Goal: Contribute content: Contribute content

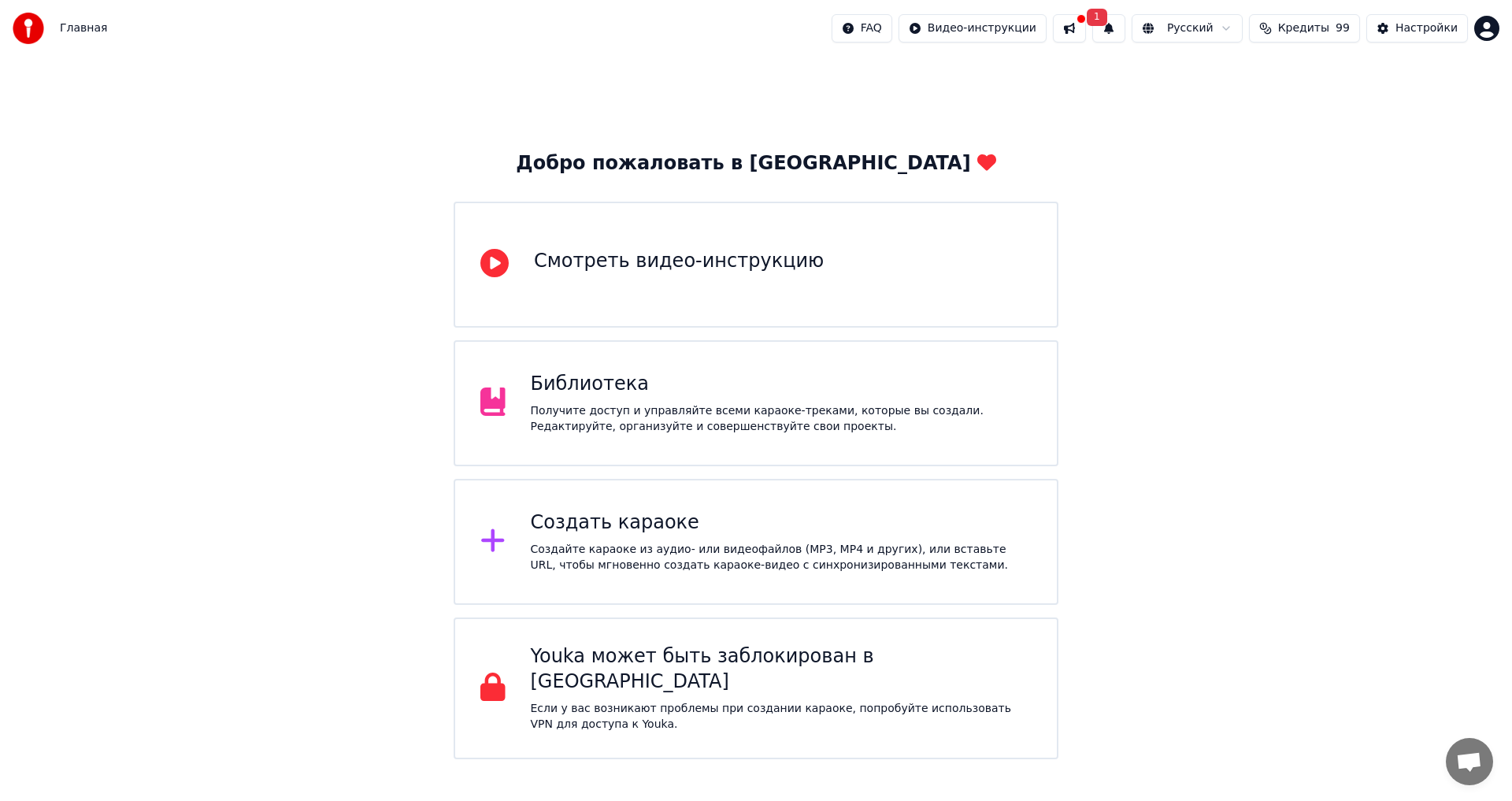
click at [1087, 24] on button at bounding box center [1069, 28] width 33 height 28
click at [1126, 32] on button "1" at bounding box center [1109, 28] width 33 height 28
click at [1238, 82] on button "Обновить" at bounding box center [1246, 78] width 83 height 28
click at [806, 520] on div "Создать караоке" at bounding box center [782, 523] width 502 height 26
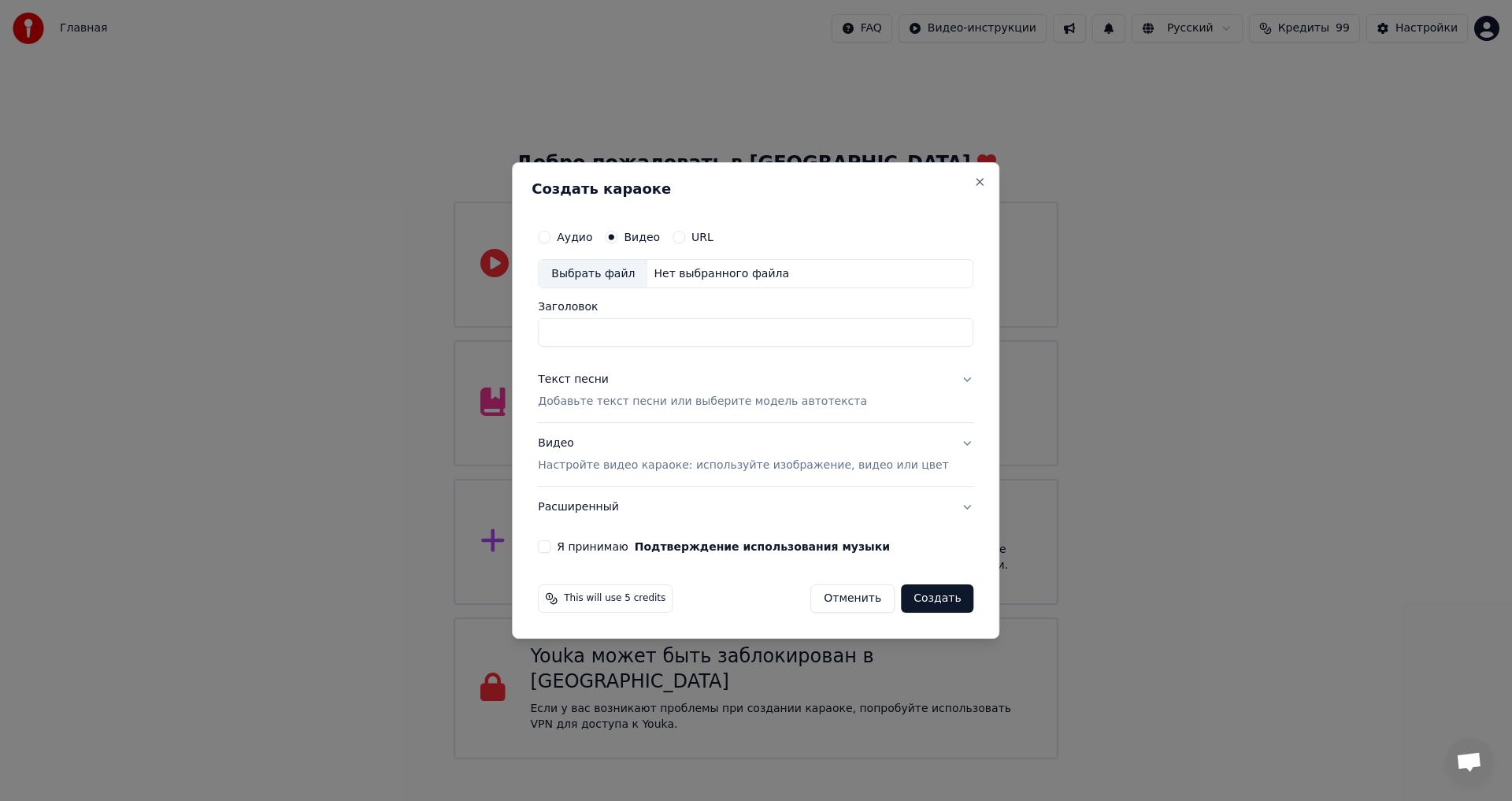
click at [593, 240] on label "Аудио" at bounding box center [574, 237] width 36 height 11
click at [551, 240] on button "Аудио" at bounding box center [544, 237] width 13 height 13
click at [689, 279] on div "Нет выбранного файла" at bounding box center [721, 274] width 148 height 16
type input "**********"
click at [600, 374] on div "Текст песни" at bounding box center [573, 380] width 71 height 16
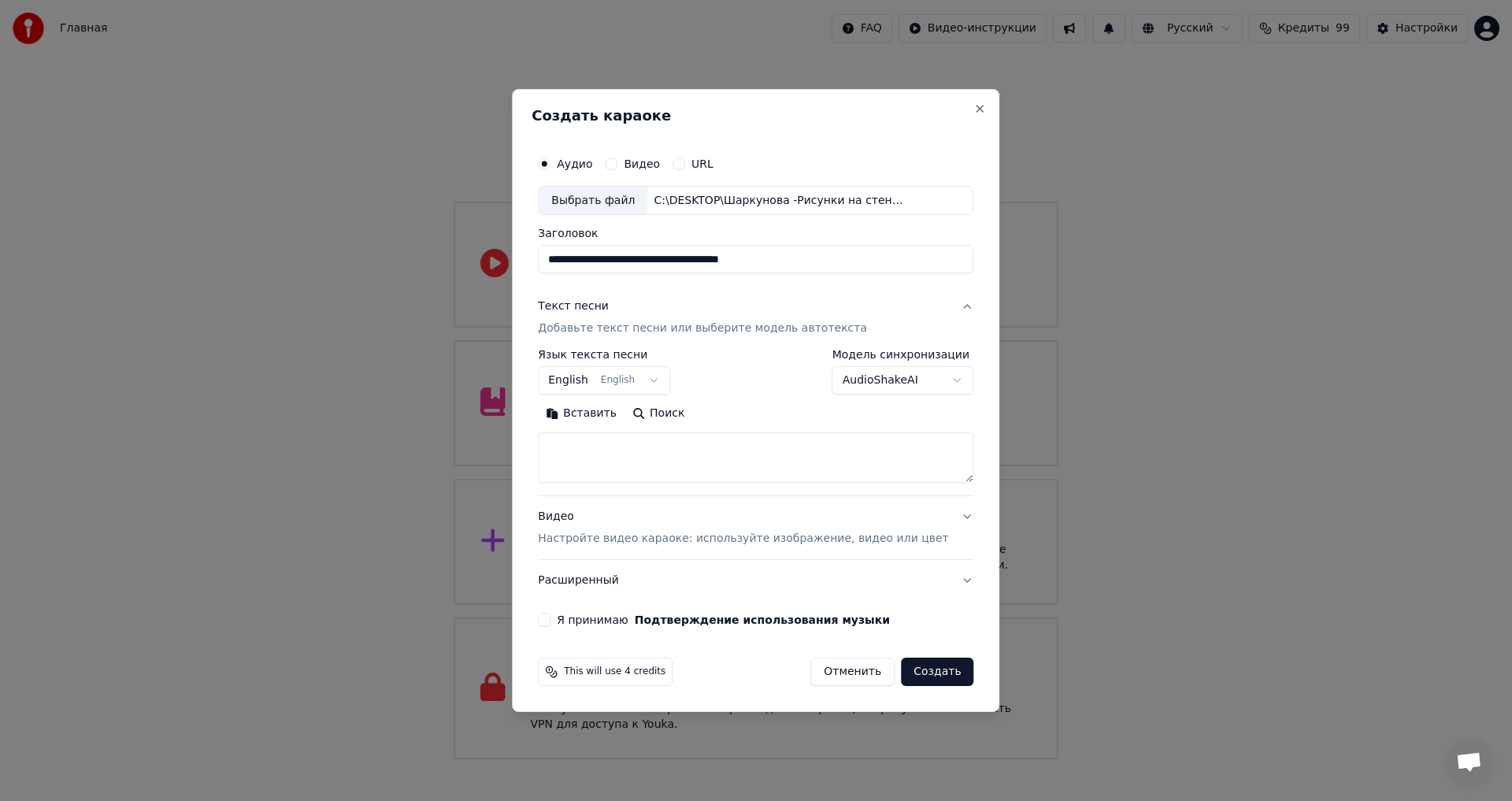
click at [596, 438] on textarea at bounding box center [755, 458] width 436 height 50
paste textarea "**********"
type textarea "**********"
click at [609, 383] on button "English English" at bounding box center [604, 381] width 132 height 28
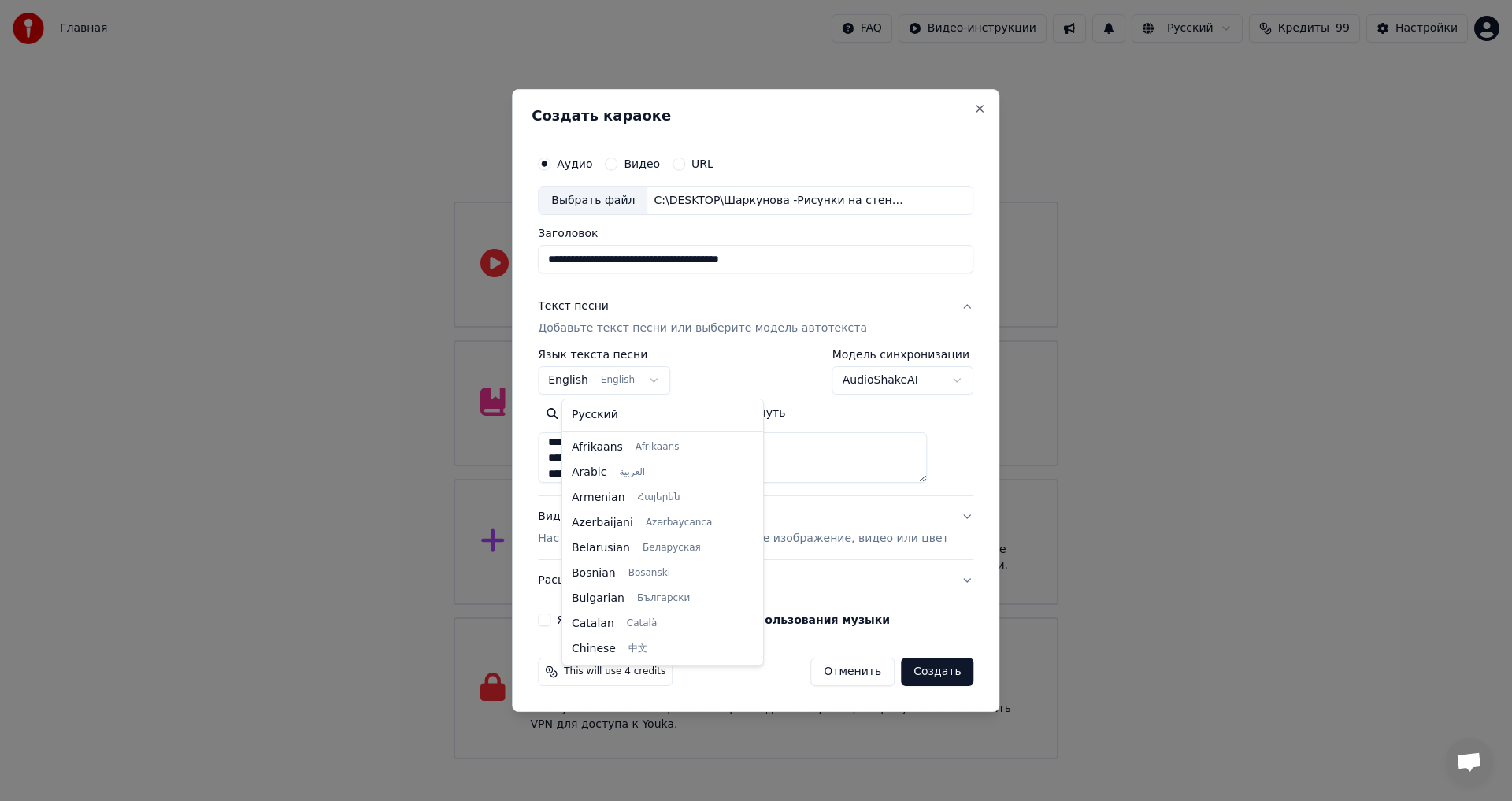
scroll to position [126, 0]
select select "**"
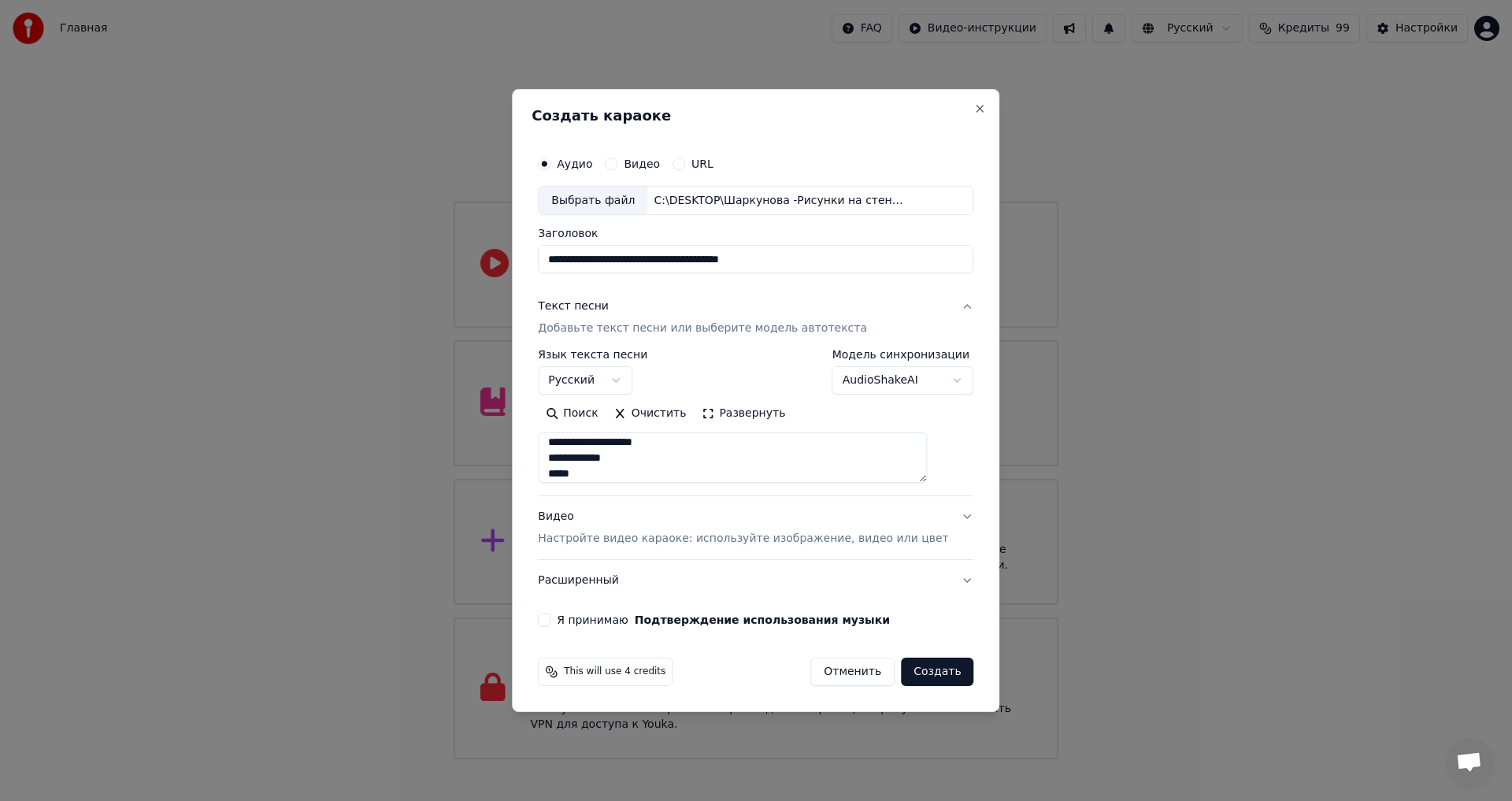
click at [561, 614] on div "**********" at bounding box center [755, 387] width 448 height 491
click at [551, 622] on button "Я принимаю Подтверждение использования музыки" at bounding box center [544, 620] width 13 height 13
click at [703, 543] on p "Настройте видео караоке: используйте изображение, видео или цвет" at bounding box center [742, 538] width 410 height 16
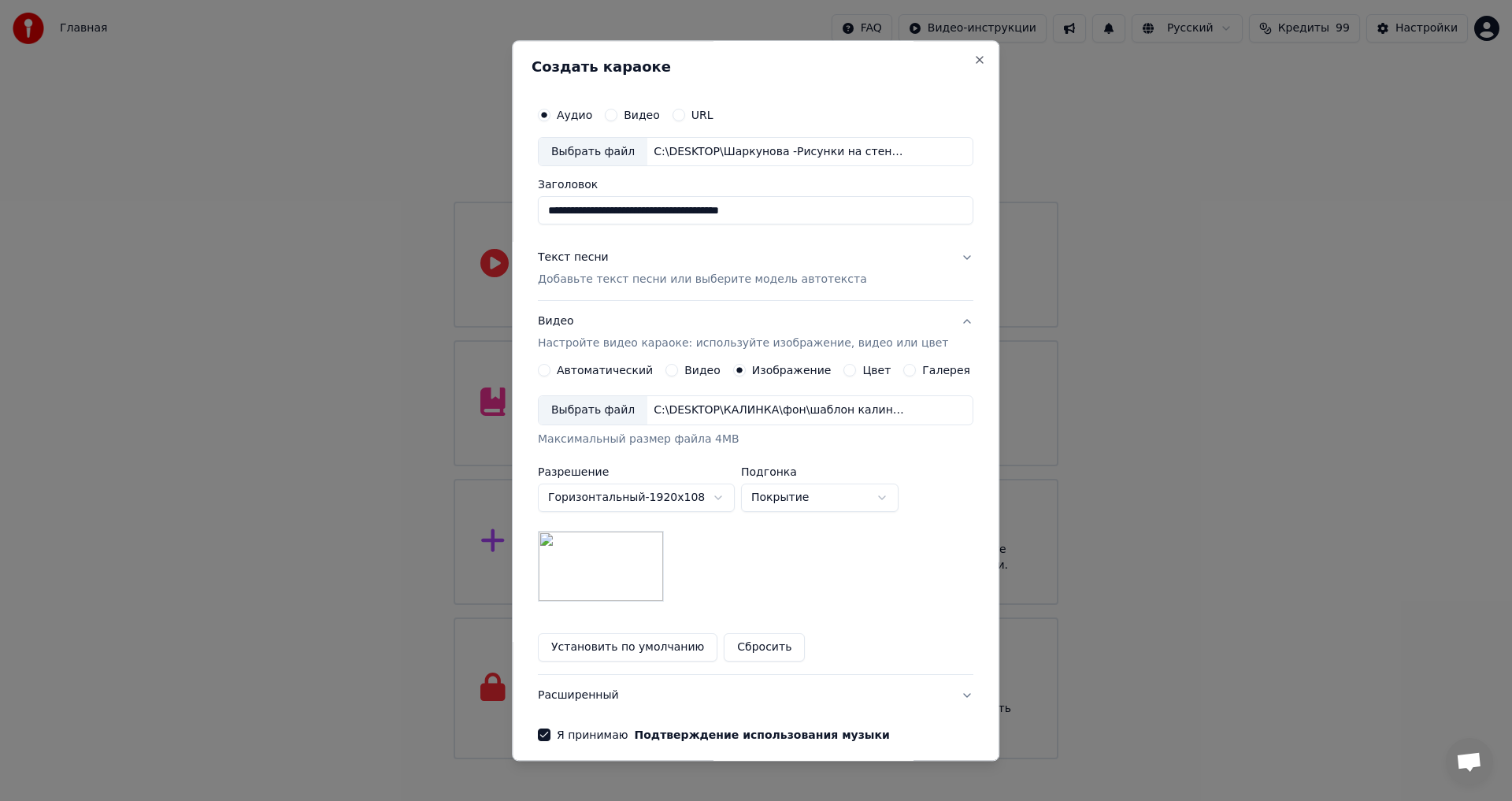
click at [646, 566] on img at bounding box center [601, 567] width 126 height 71
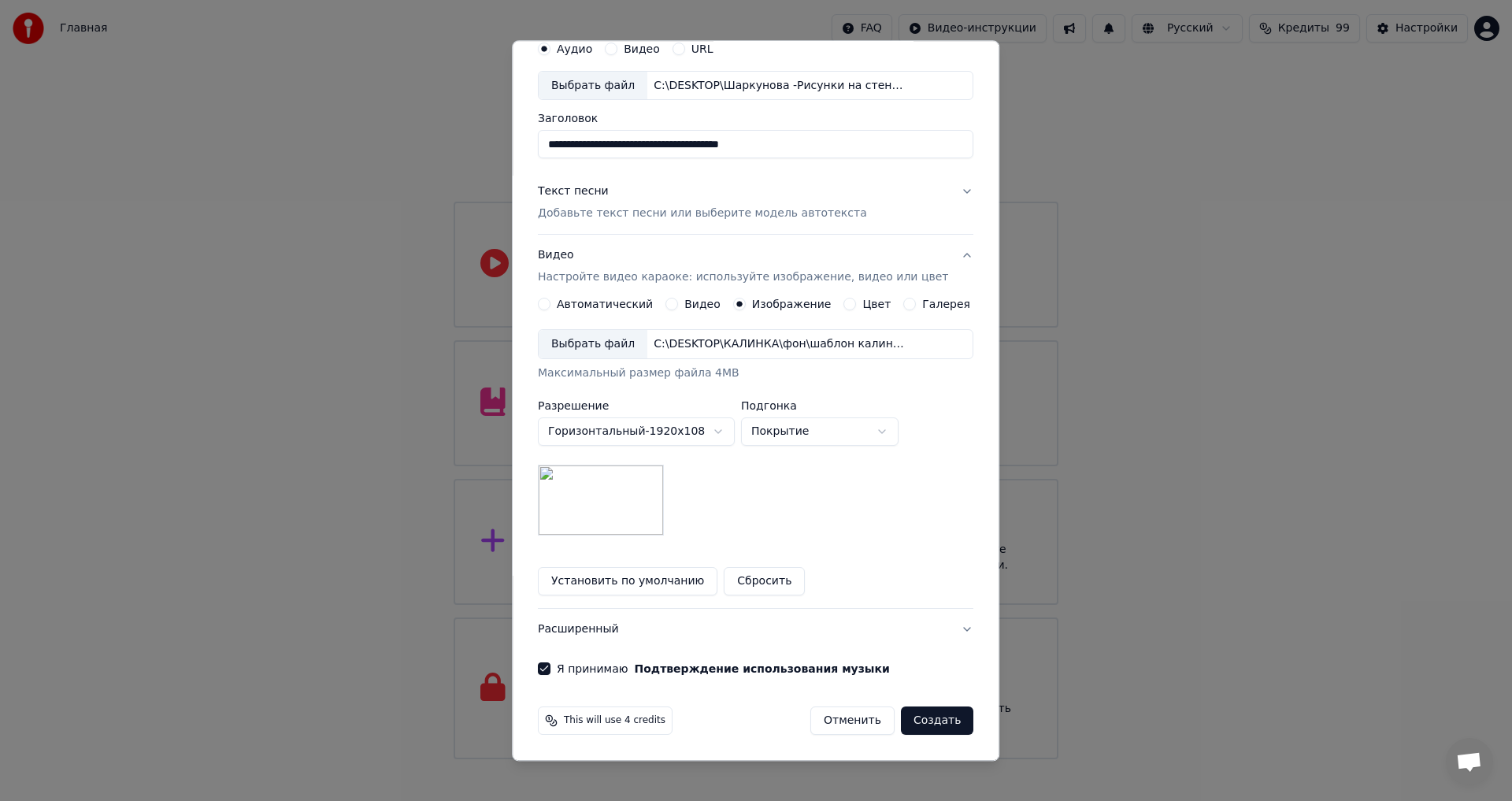
click at [917, 716] on button "Создать" at bounding box center [937, 722] width 72 height 28
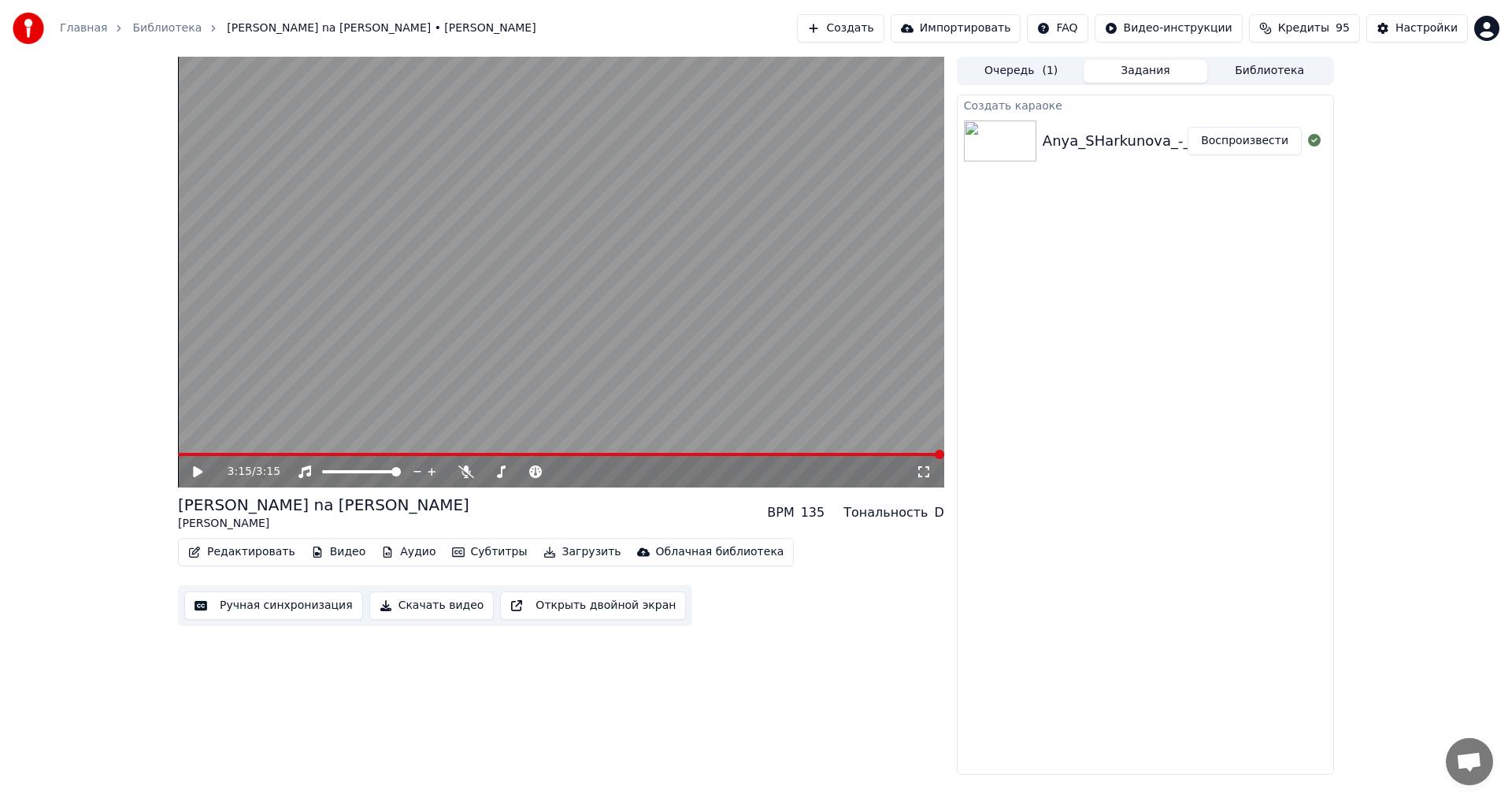
click at [240, 550] on button "Редактировать" at bounding box center [241, 553] width 120 height 22
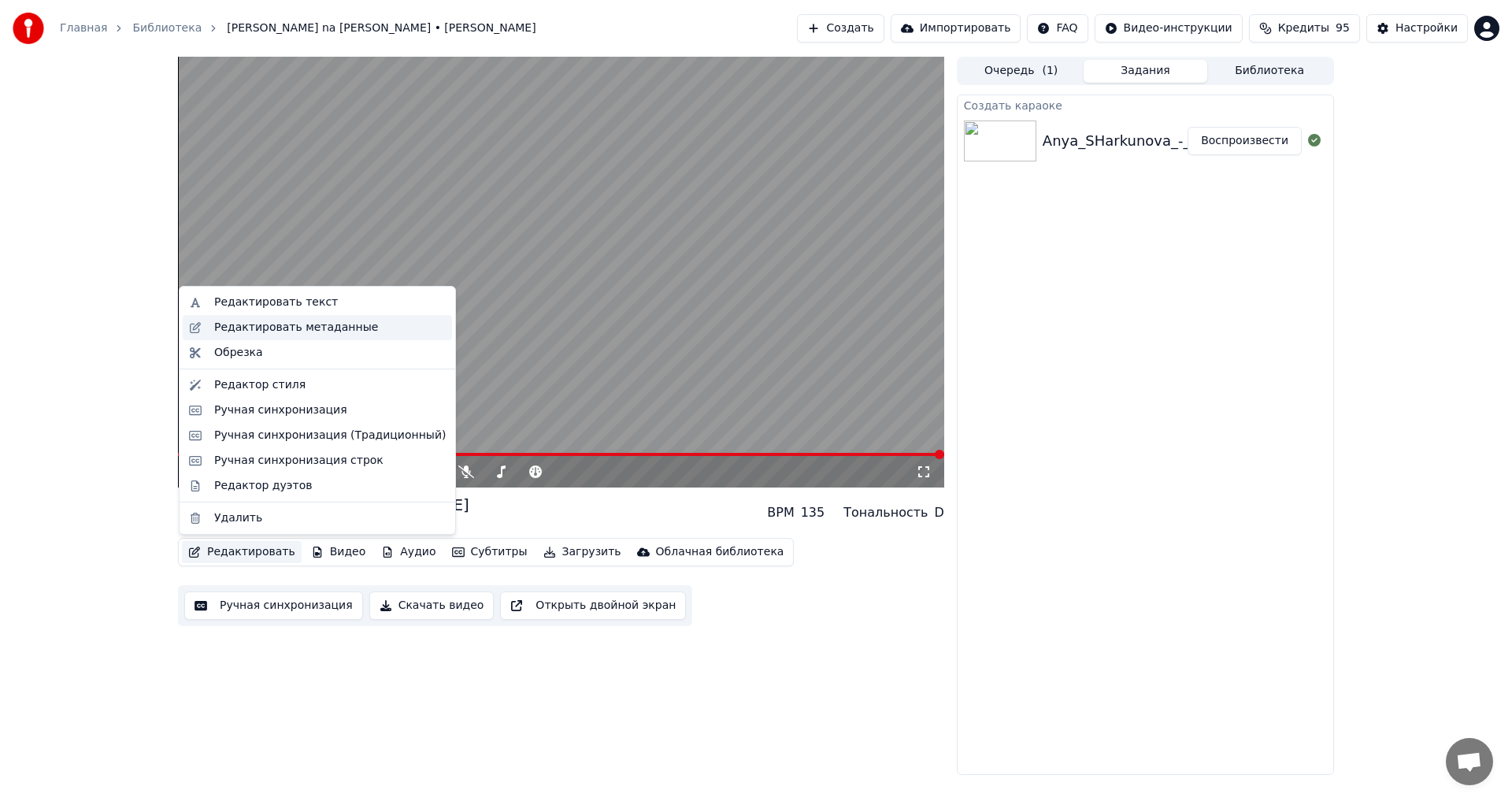
click at [301, 327] on div "Редактировать метаданные" at bounding box center [296, 327] width 163 height 16
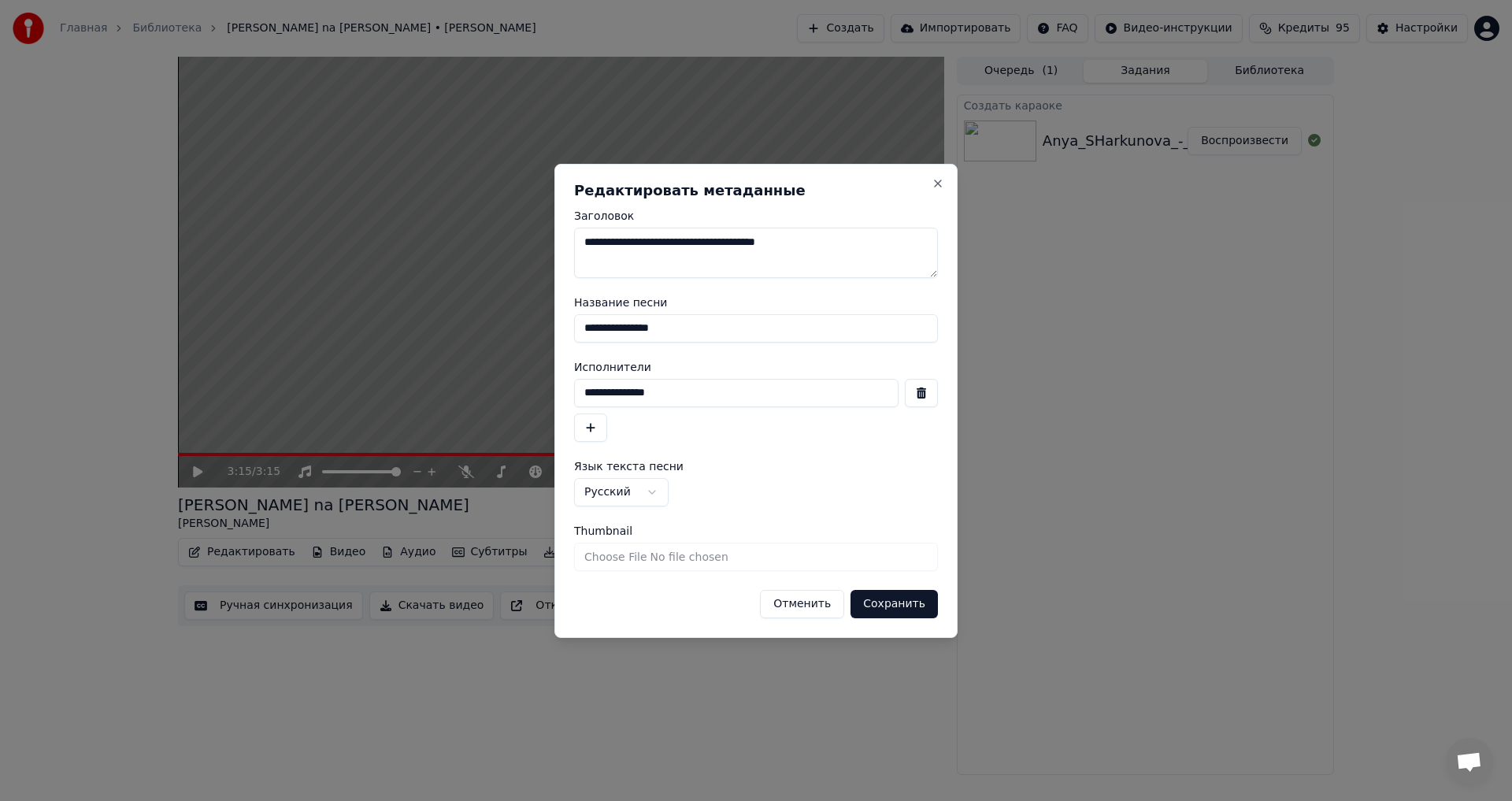
drag, startPoint x: 739, startPoint y: 326, endPoint x: 447, endPoint y: 293, distance: 293.9
click at [447, 293] on body "**********" at bounding box center [756, 400] width 1512 height 801
click at [705, 330] on input "**********" at bounding box center [756, 328] width 364 height 28
type input "**********"
drag, startPoint x: 703, startPoint y: 390, endPoint x: 578, endPoint y: 394, distance: 125.1
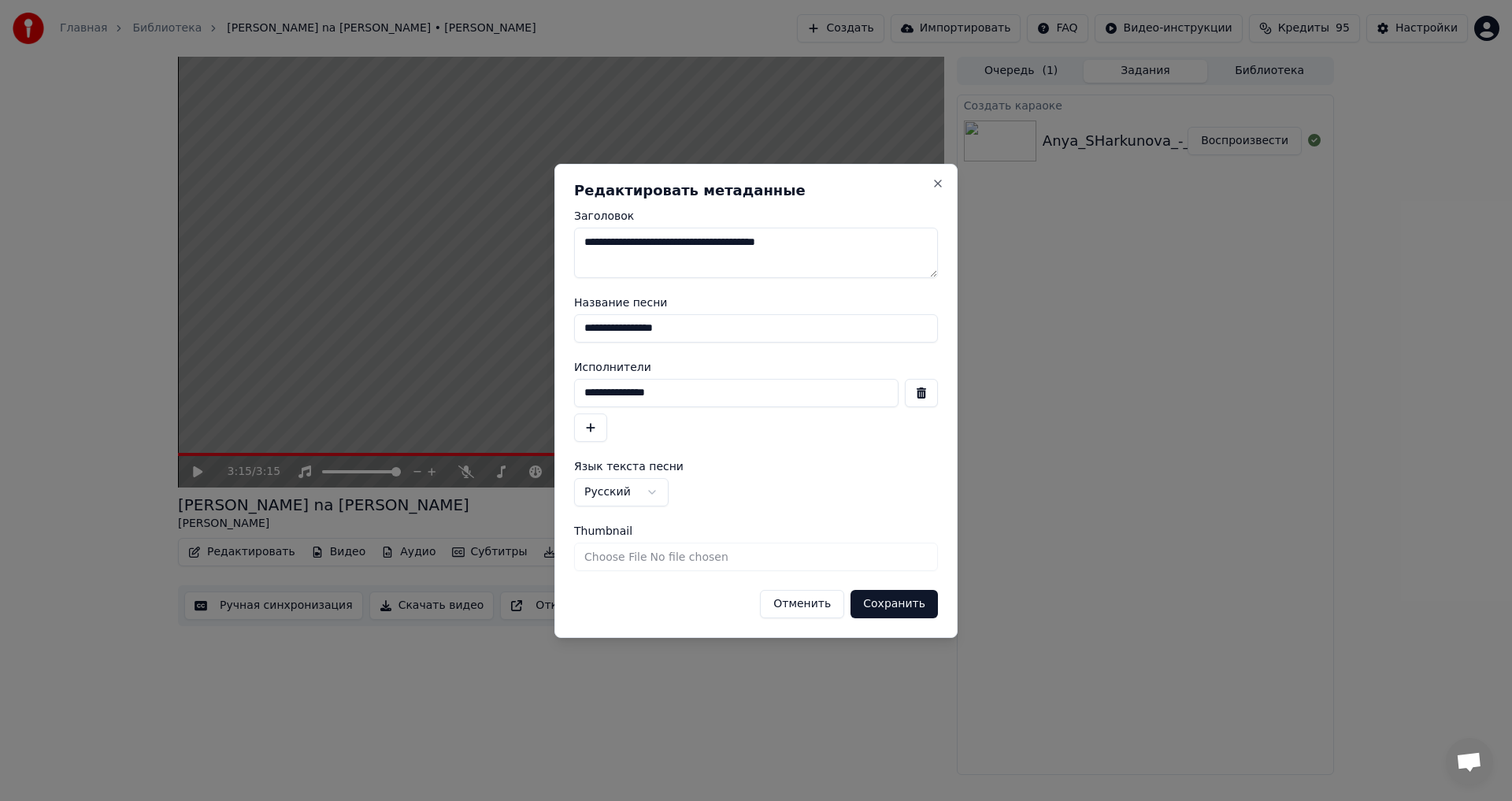
click at [578, 394] on input "**********" at bounding box center [736, 393] width 324 height 28
type input "**********"
drag, startPoint x: 677, startPoint y: 329, endPoint x: 564, endPoint y: 329, distance: 113.0
click at [564, 329] on div "**********" at bounding box center [756, 400] width 404 height 474
drag, startPoint x: 835, startPoint y: 248, endPoint x: 542, endPoint y: 229, distance: 293.6
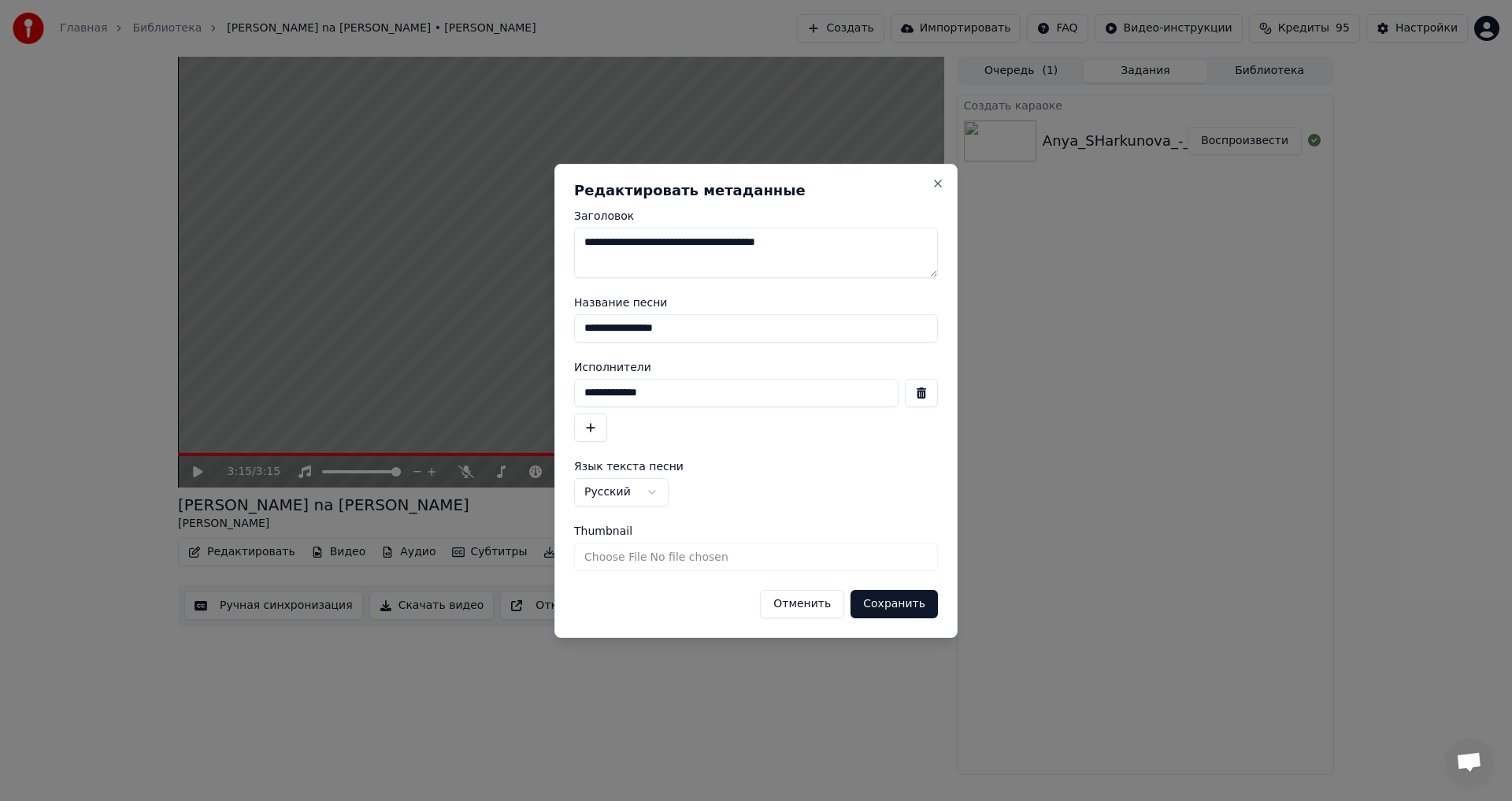
click at [542, 229] on body "**********" at bounding box center [756, 400] width 1512 height 801
paste textarea
type textarea "**********"
click at [906, 595] on button "Сохранить" at bounding box center [895, 604] width 88 height 28
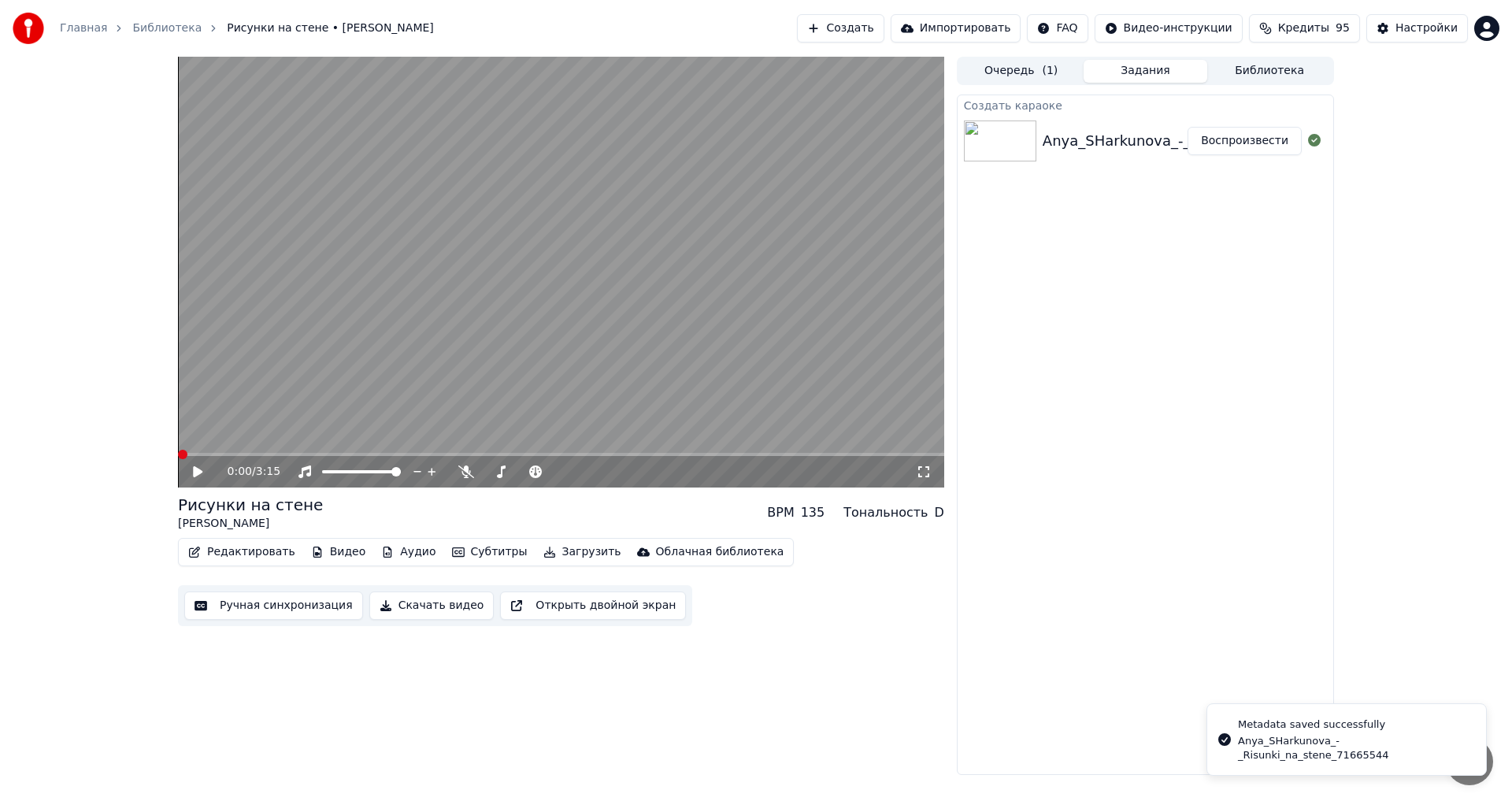
click at [194, 471] on icon at bounding box center [197, 472] width 9 height 11
click at [548, 468] on span at bounding box center [544, 472] width 9 height 9
drag, startPoint x: 228, startPoint y: 457, endPoint x: 186, endPoint y: 458, distance: 42.0
click at [186, 458] on div "0:14 / 3:15" at bounding box center [561, 472] width 766 height 32
click at [181, 456] on span at bounding box center [180, 454] width 4 height 3
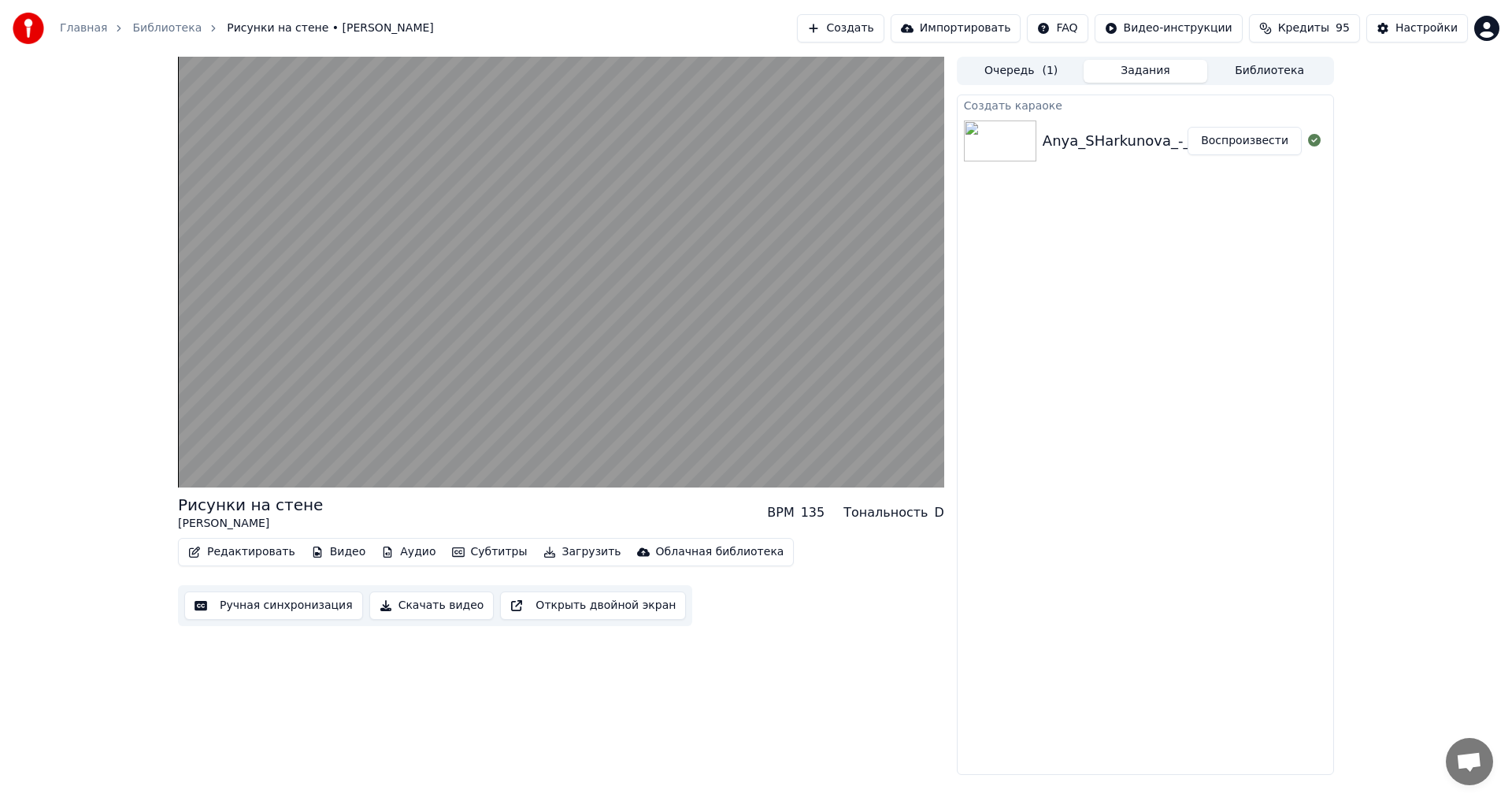
click at [249, 552] on button "Редактировать" at bounding box center [241, 553] width 120 height 22
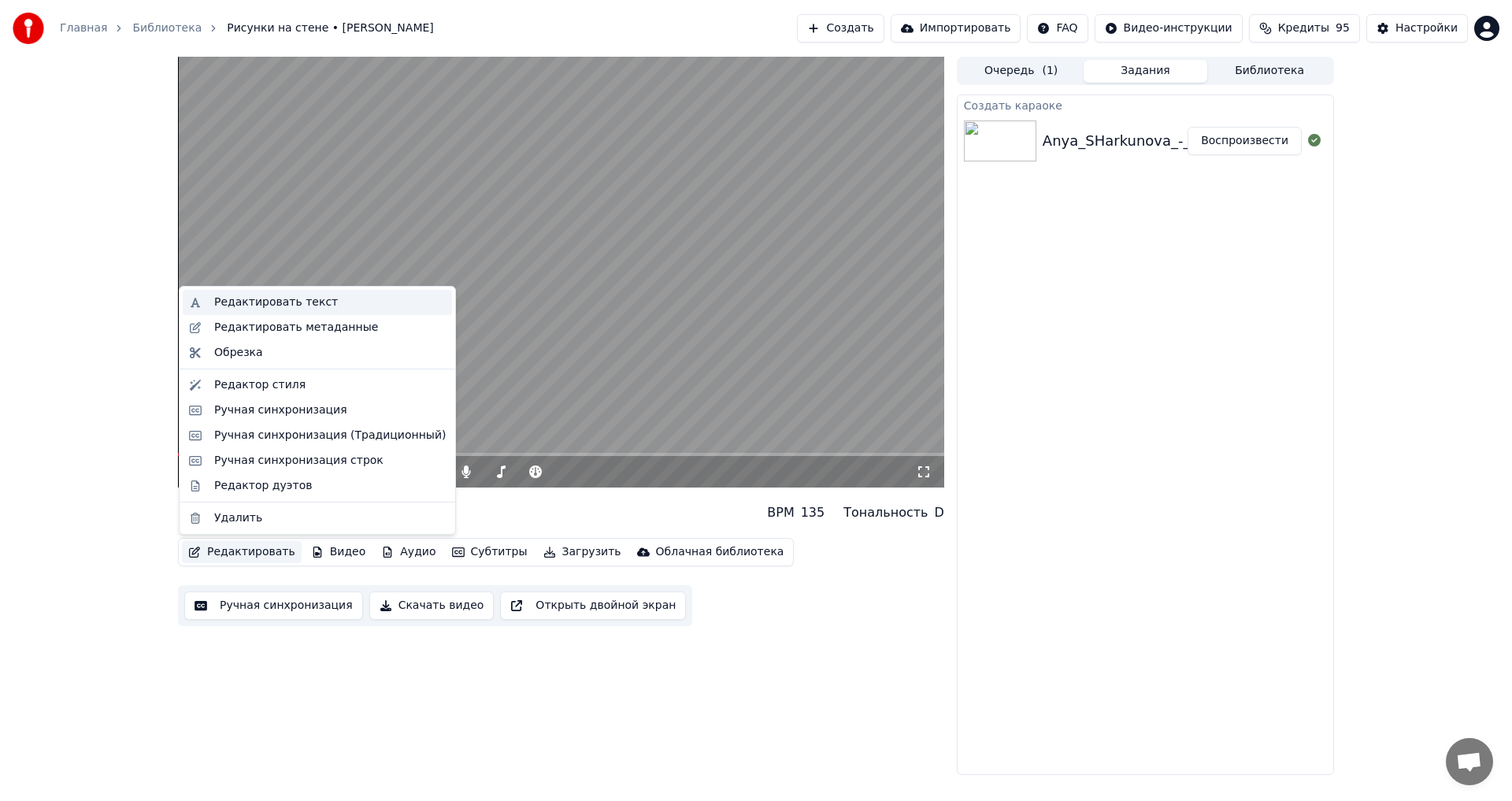
click at [290, 299] on div "Редактировать текст" at bounding box center [276, 302] width 123 height 16
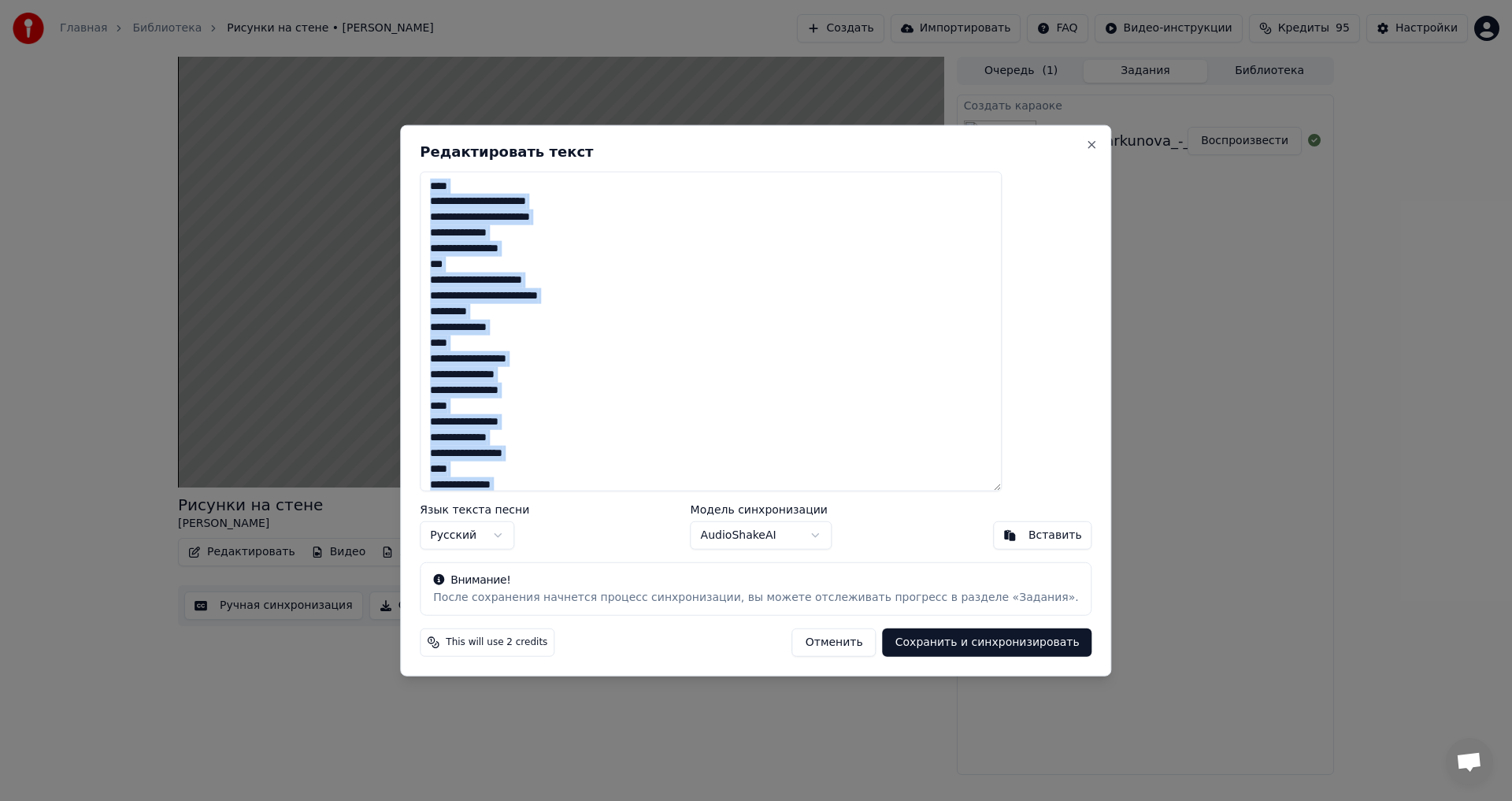
drag, startPoint x: 704, startPoint y: 150, endPoint x: 876, endPoint y: 167, distance: 172.8
click at [876, 167] on div "Редактировать текст Язык текста песни Русский Модель синхронизации AudioShakeAI…" at bounding box center [755, 400] width 711 height 553
click at [719, 270] on textarea at bounding box center [711, 331] width 583 height 321
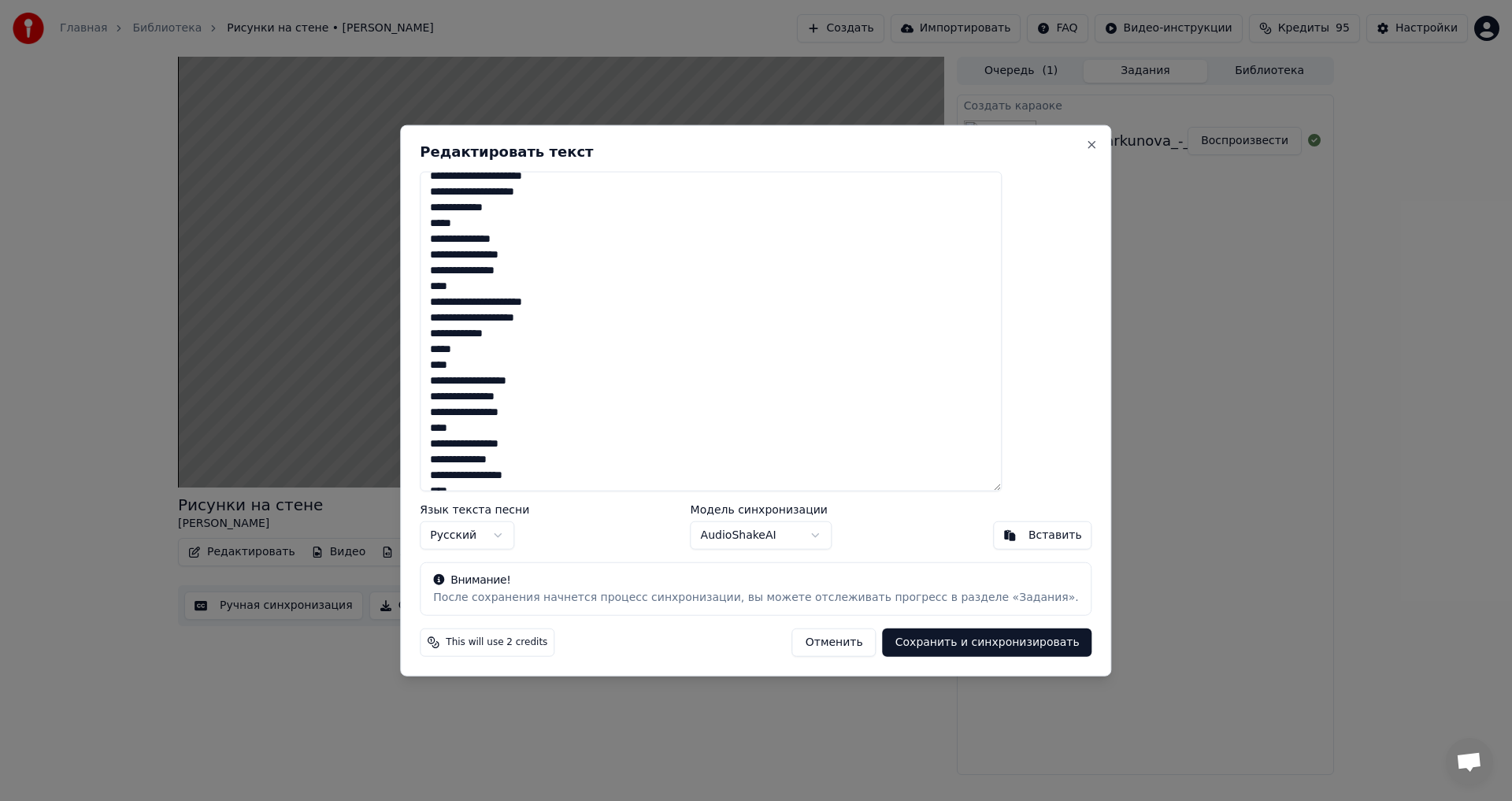
scroll to position [812, 0]
click at [590, 336] on textarea at bounding box center [711, 331] width 583 height 321
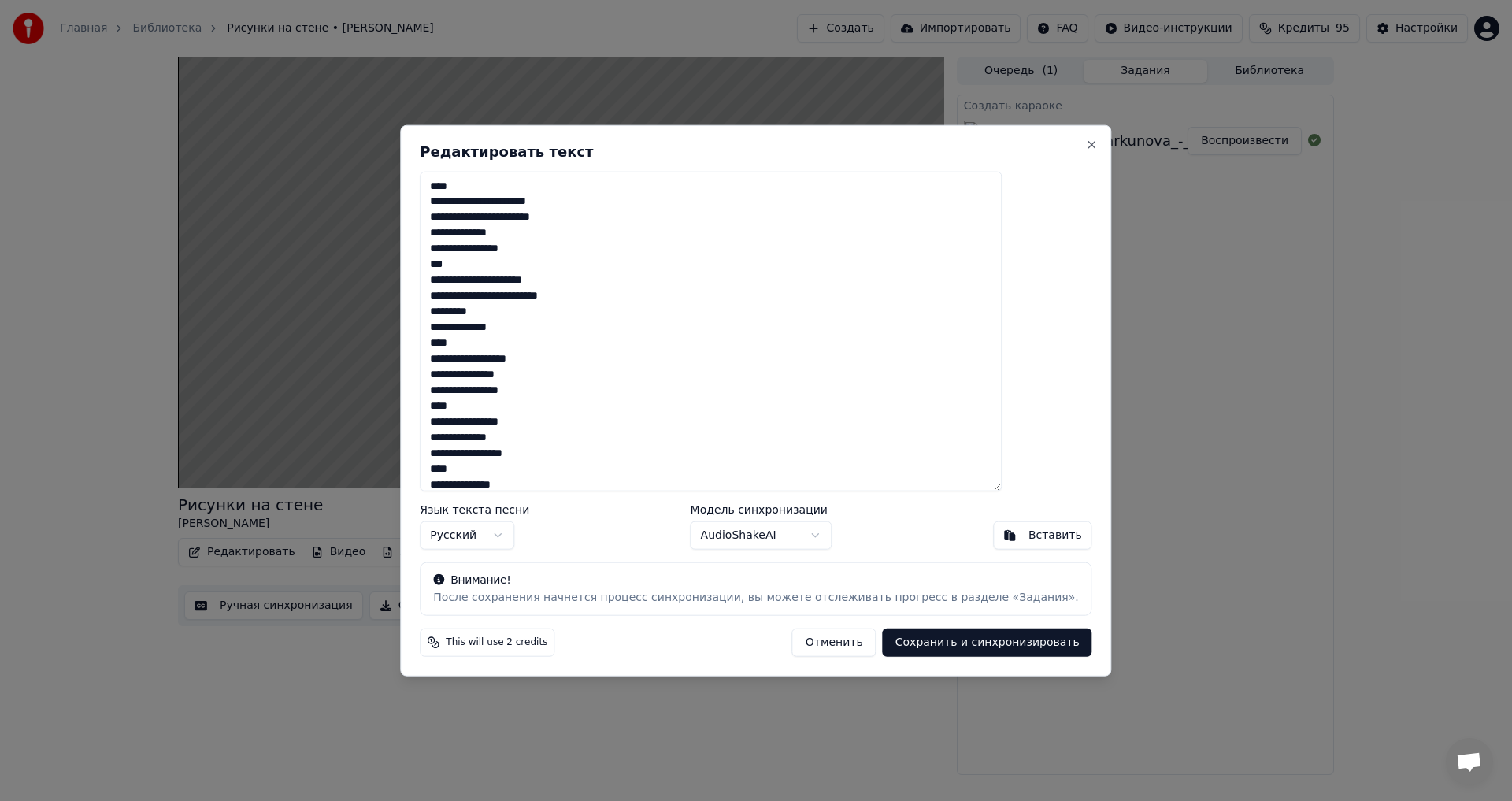
click at [540, 185] on textarea at bounding box center [711, 331] width 583 height 321
click at [548, 338] on textarea at bounding box center [711, 331] width 583 height 321
click at [582, 332] on textarea at bounding box center [711, 331] width 583 height 321
click at [583, 251] on textarea at bounding box center [711, 331] width 583 height 321
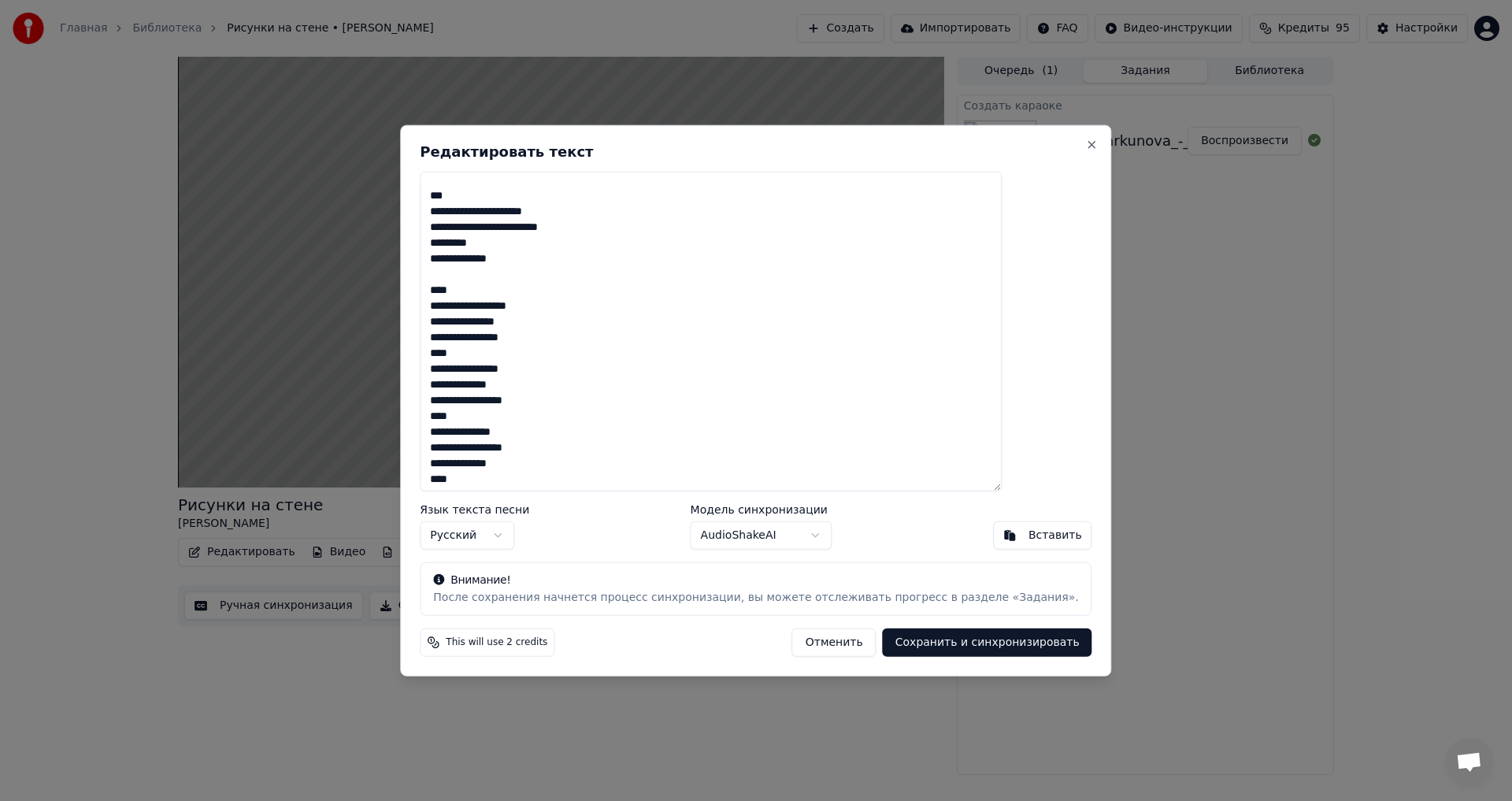
scroll to position [158, 0]
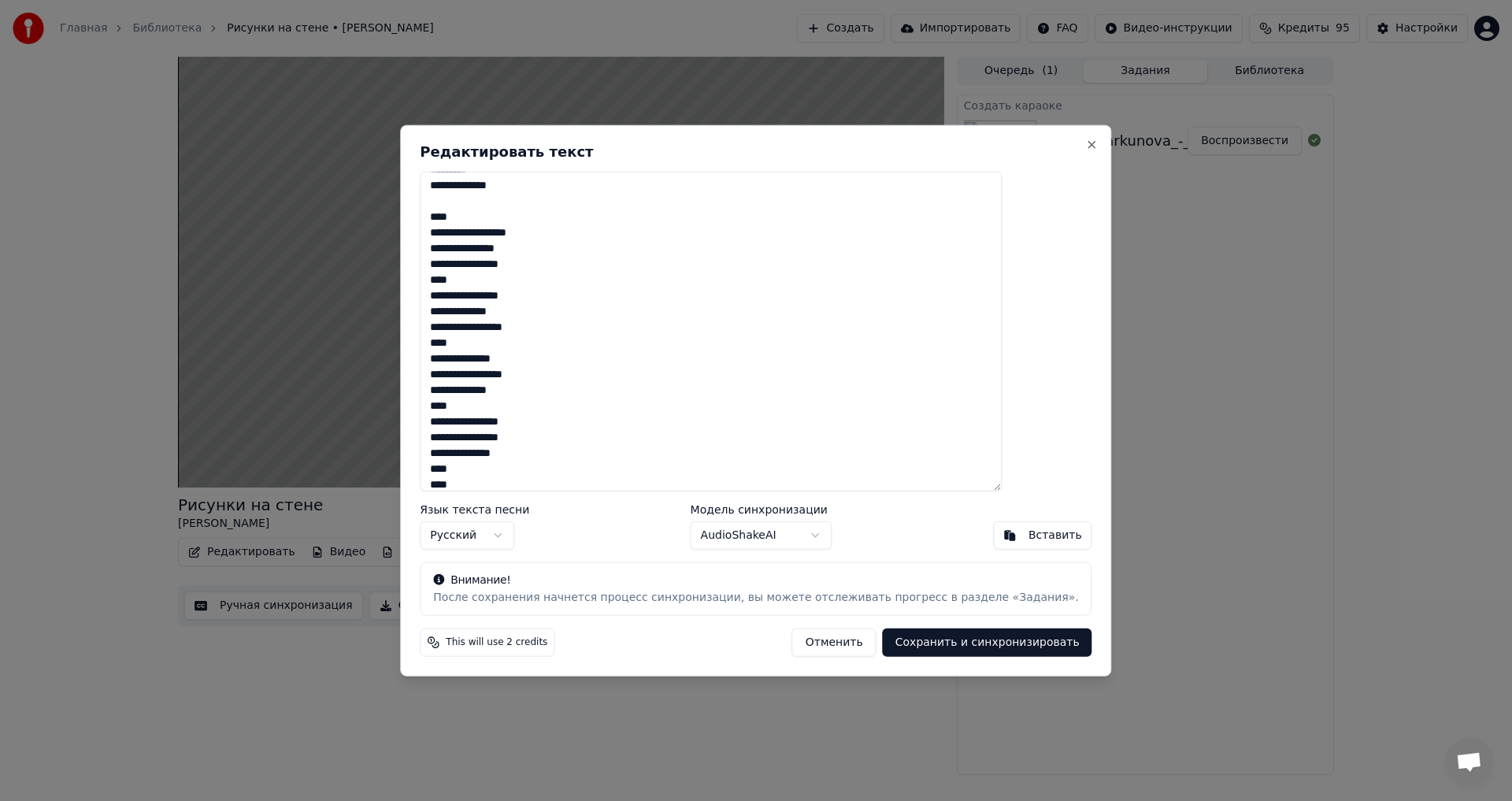
click at [593, 264] on textarea at bounding box center [711, 331] width 583 height 321
click at [589, 346] on textarea at bounding box center [711, 331] width 583 height 321
click at [566, 269] on textarea at bounding box center [711, 331] width 583 height 321
click at [592, 343] on textarea at bounding box center [711, 331] width 583 height 321
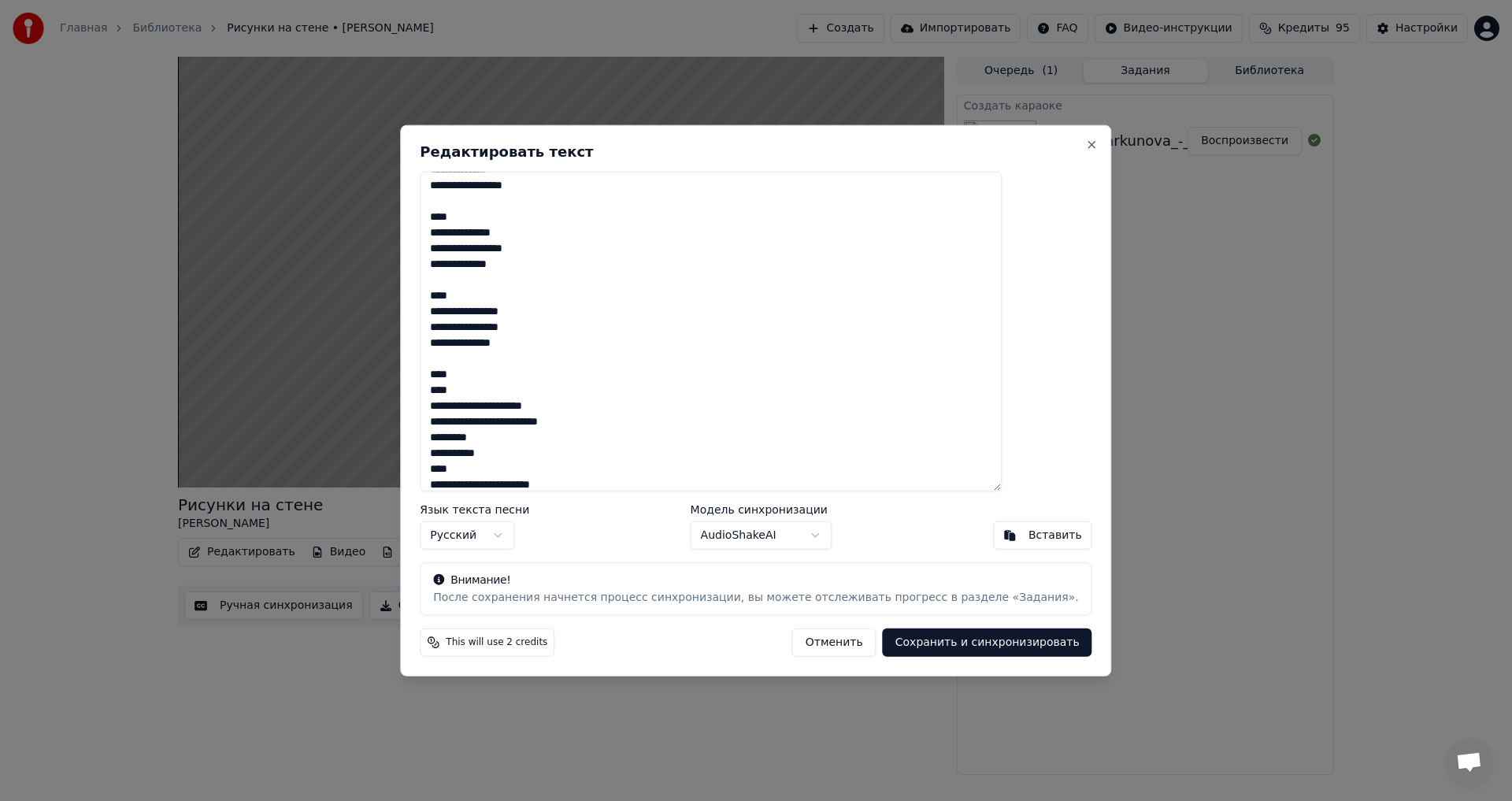
click at [537, 385] on textarea at bounding box center [711, 331] width 583 height 321
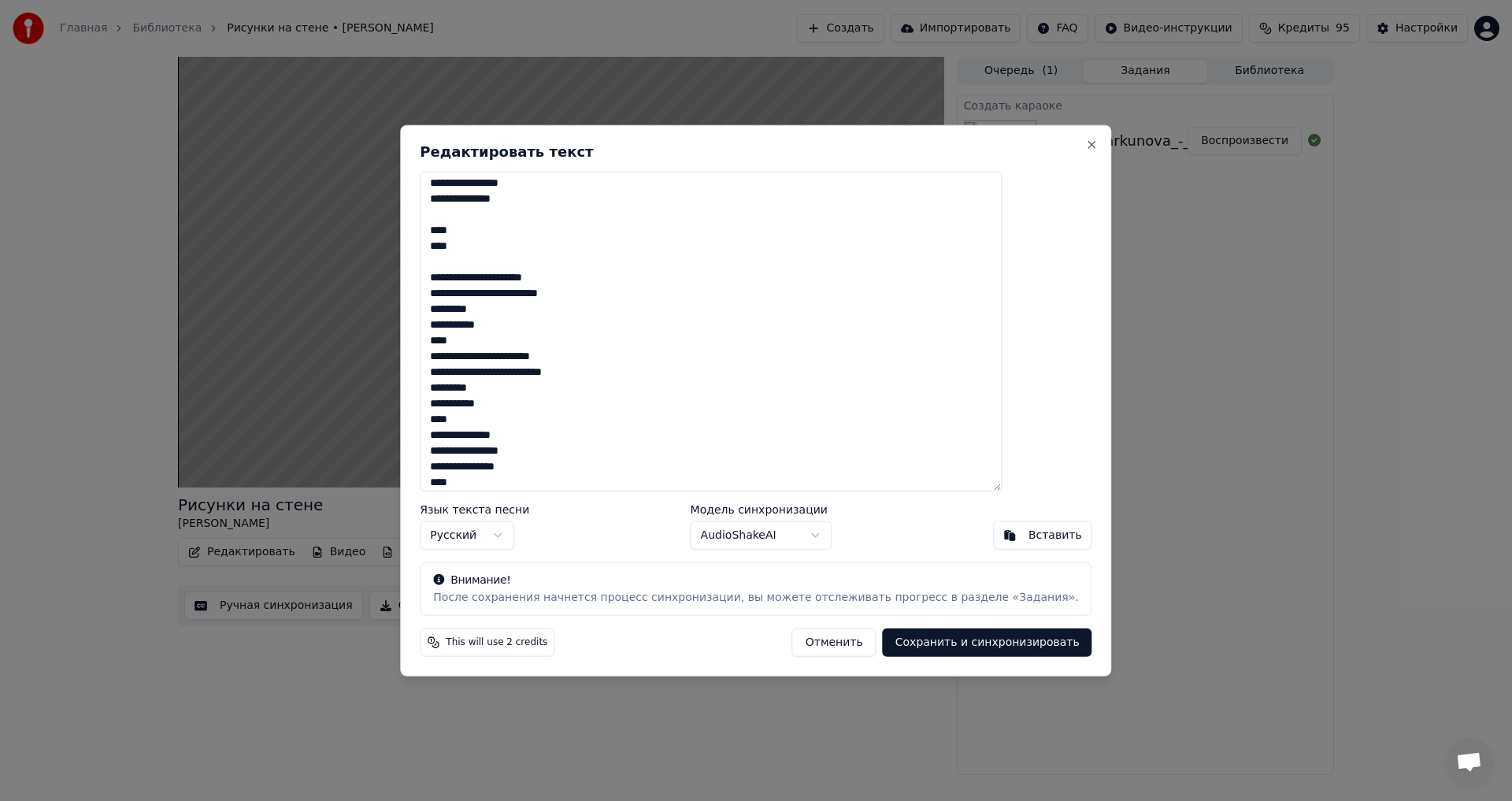
scroll to position [473, 0]
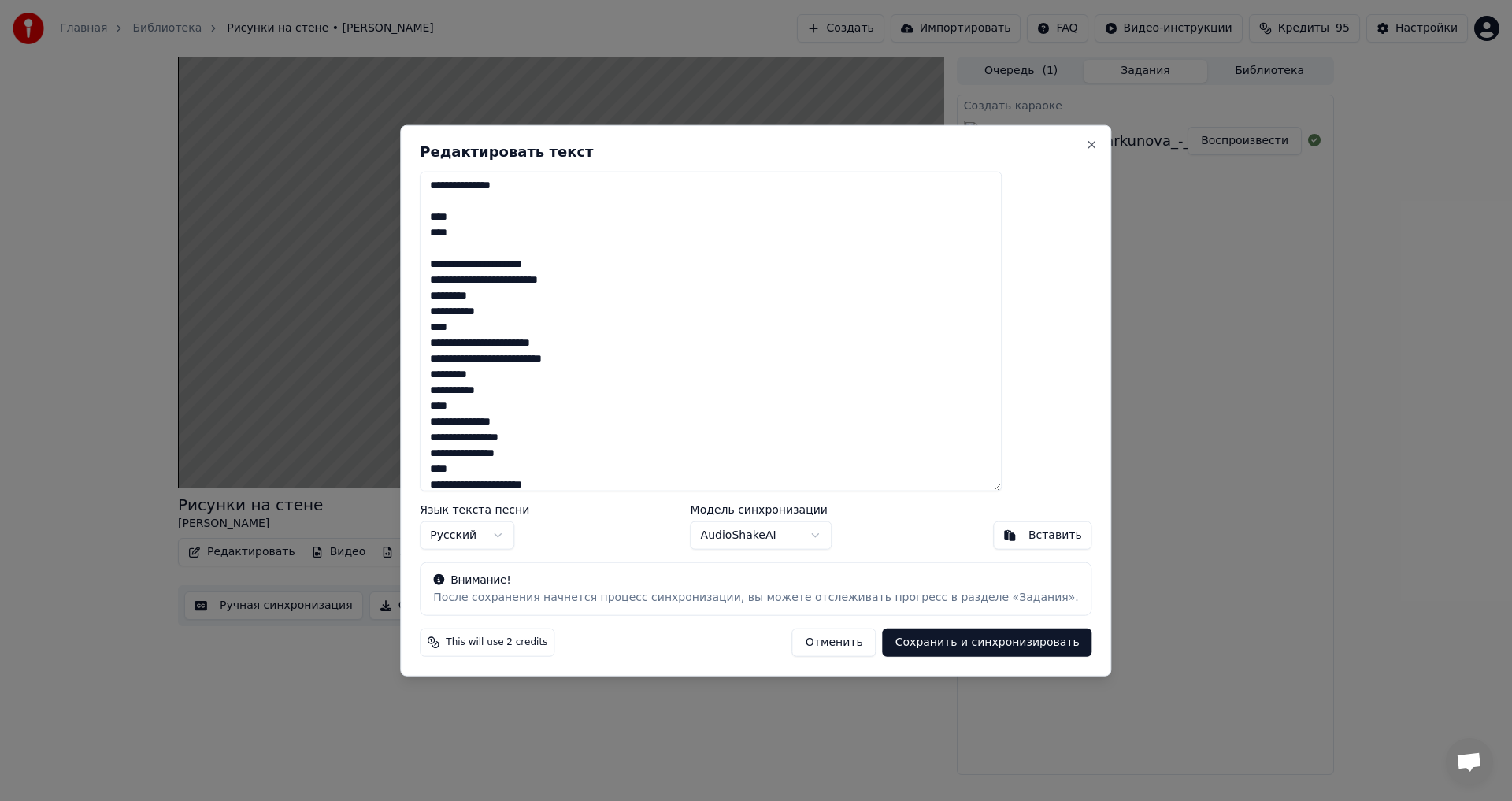
click at [557, 312] on textarea at bounding box center [711, 331] width 583 height 321
click at [581, 408] on textarea at bounding box center [711, 331] width 583 height 321
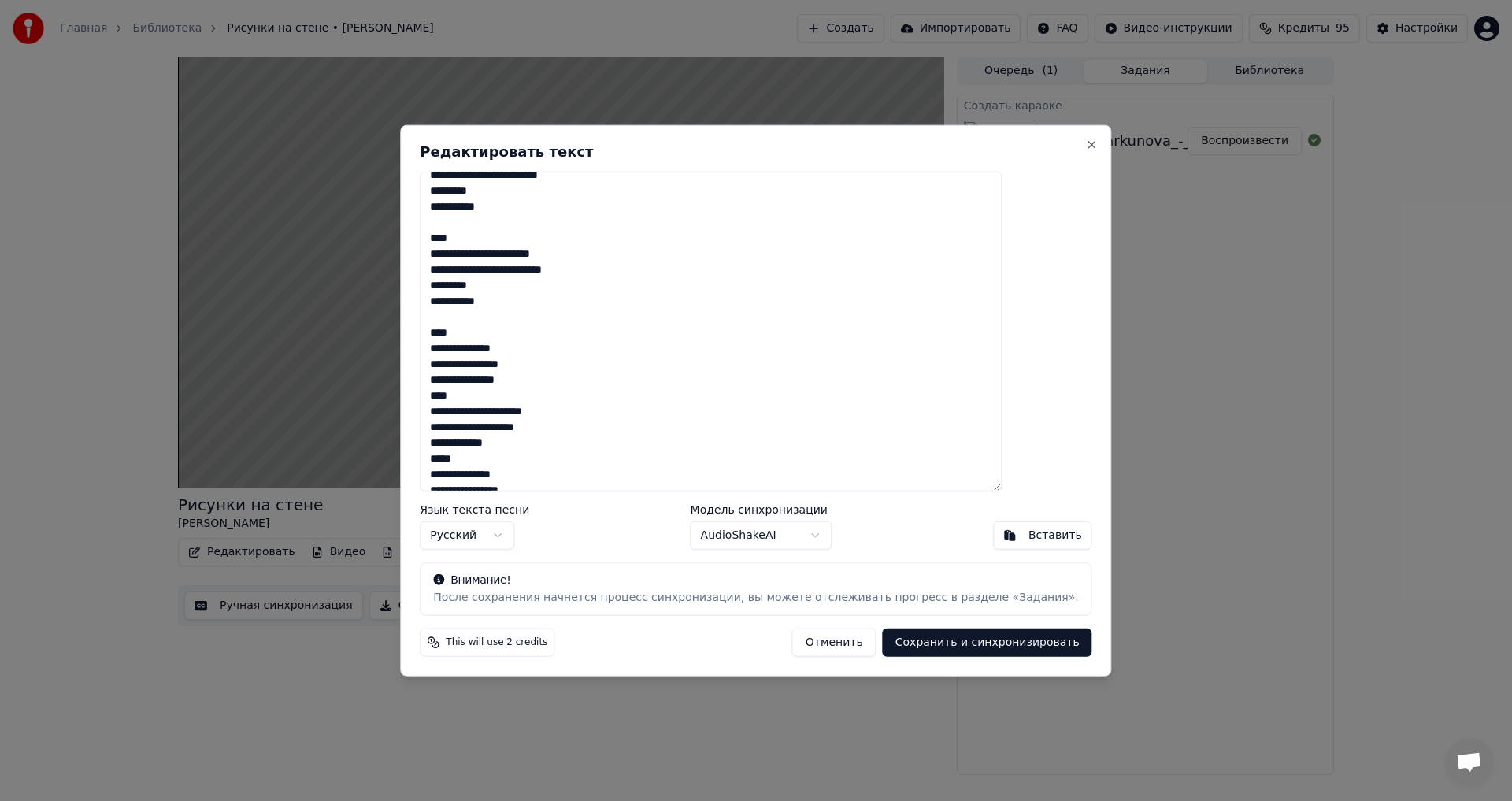
scroll to position [630, 0]
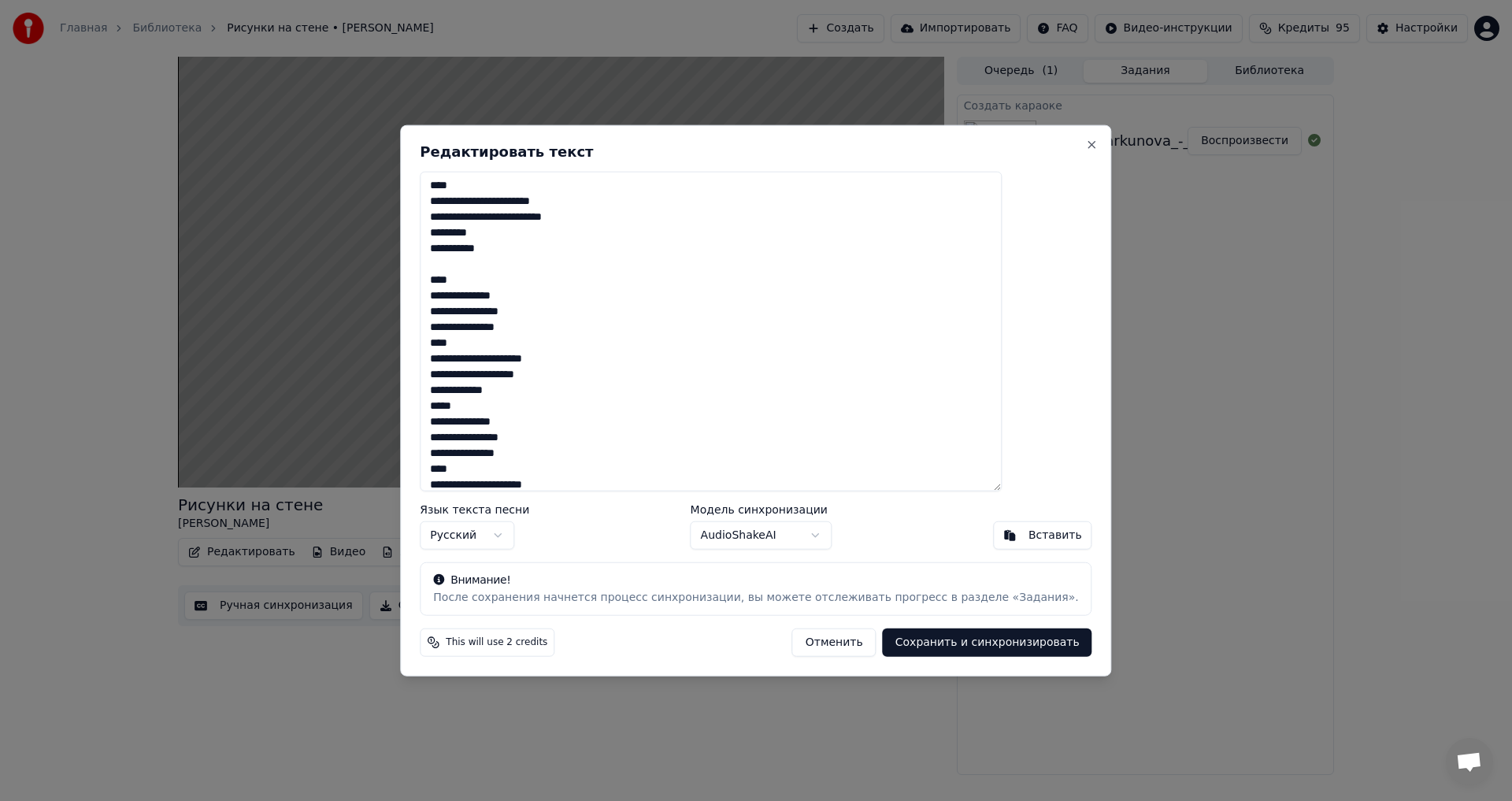
click at [587, 335] on textarea at bounding box center [711, 331] width 583 height 321
type textarea "**********"
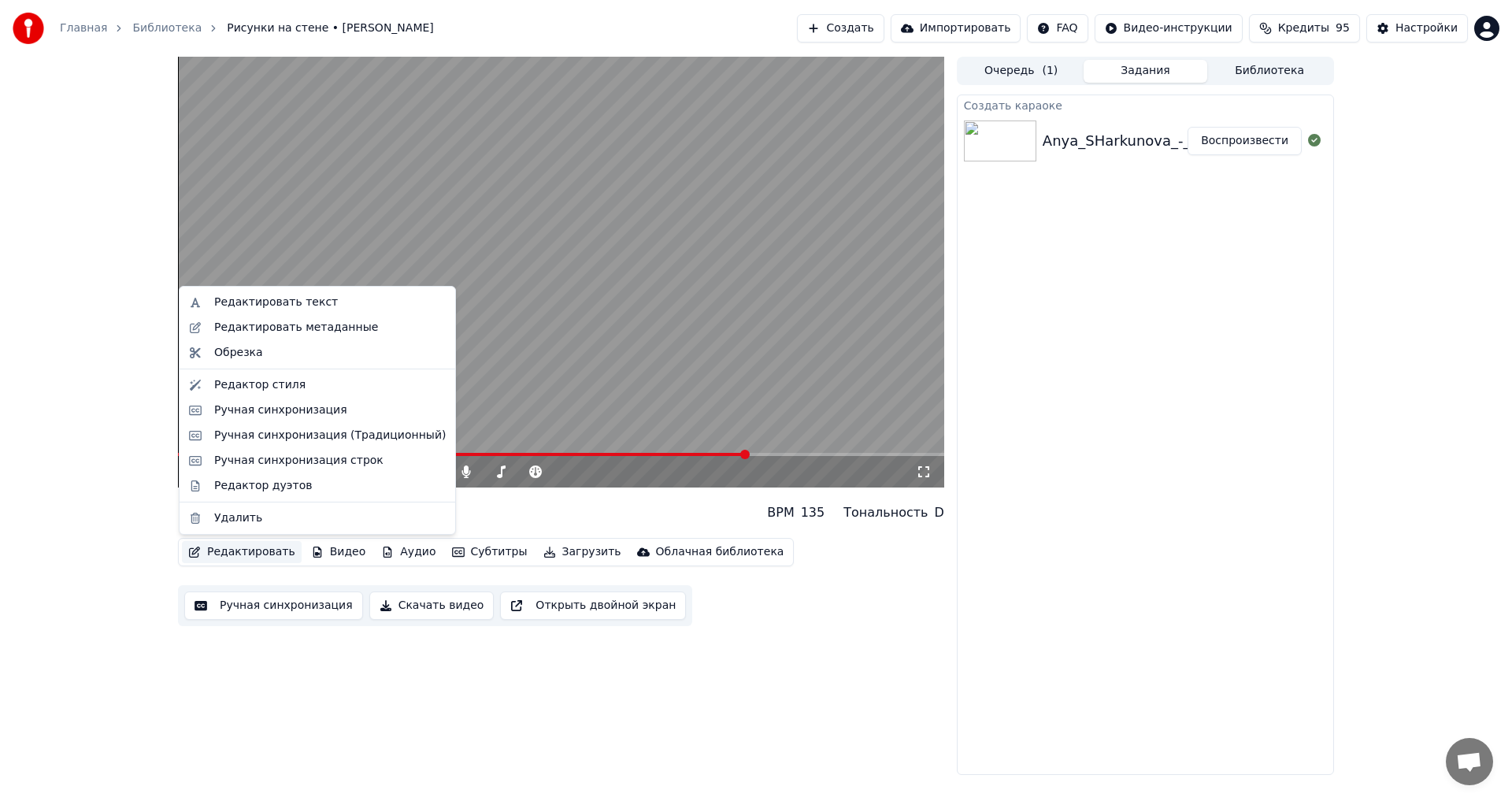
click at [262, 545] on button "Редактировать" at bounding box center [241, 553] width 120 height 22
click at [287, 305] on div "Редактировать текст" at bounding box center [276, 302] width 123 height 16
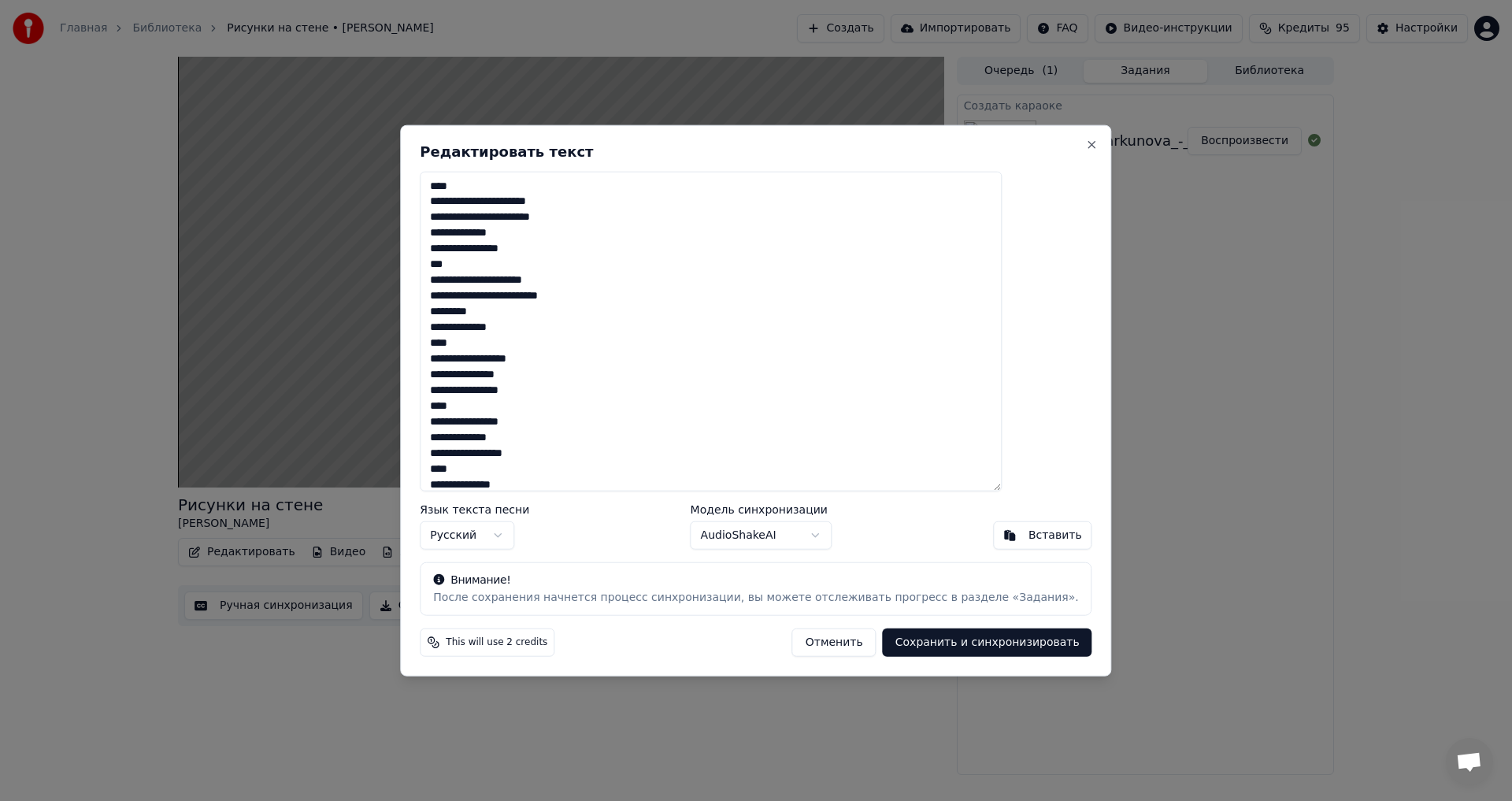
click at [579, 249] on textarea at bounding box center [711, 331] width 583 height 321
click at [572, 341] on textarea at bounding box center [711, 331] width 583 height 321
click at [589, 427] on textarea at bounding box center [711, 331] width 583 height 321
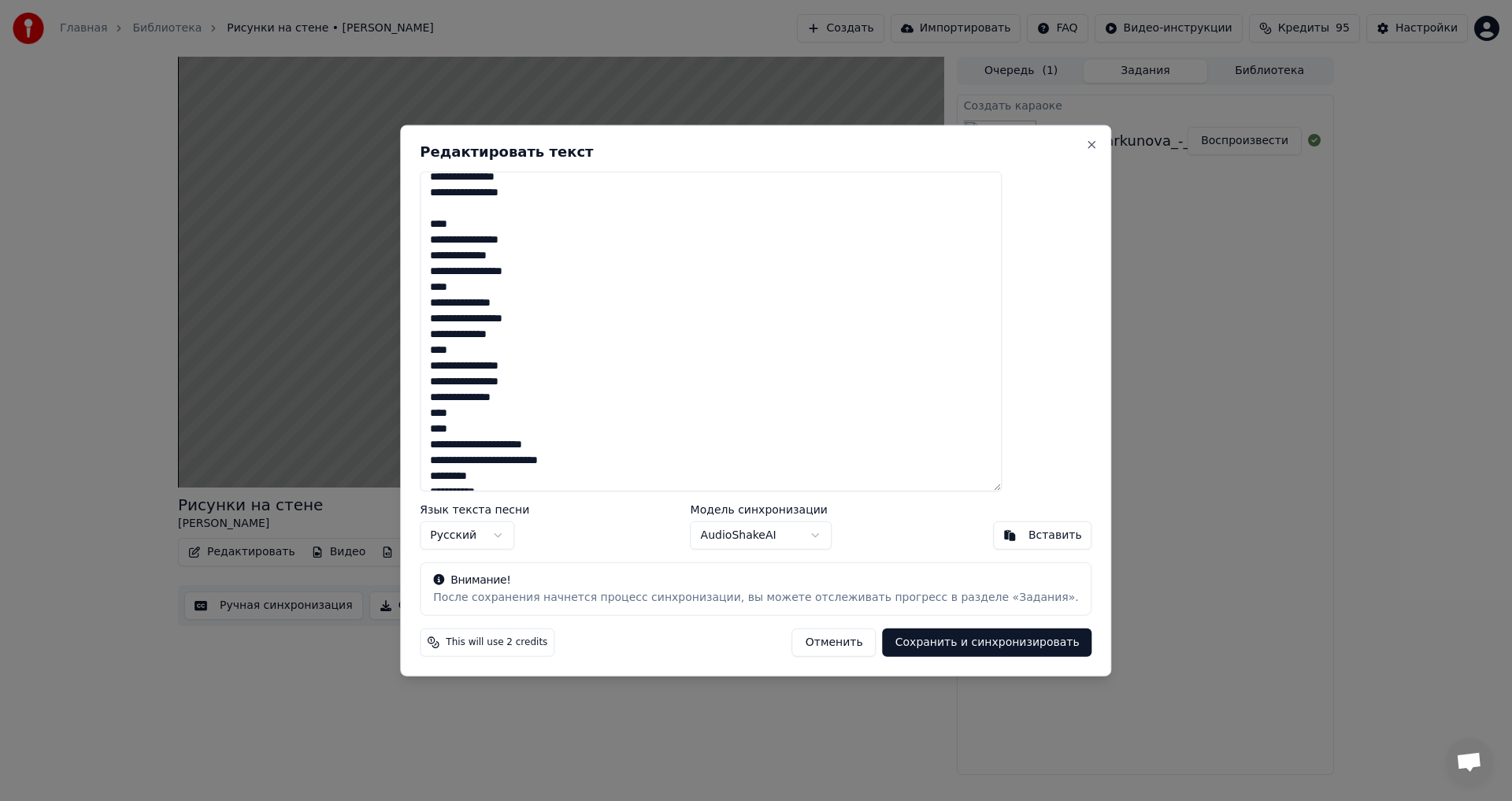
scroll to position [237, 0]
click at [579, 269] on textarea at bounding box center [711, 331] width 583 height 321
click at [588, 342] on textarea at bounding box center [711, 331] width 583 height 321
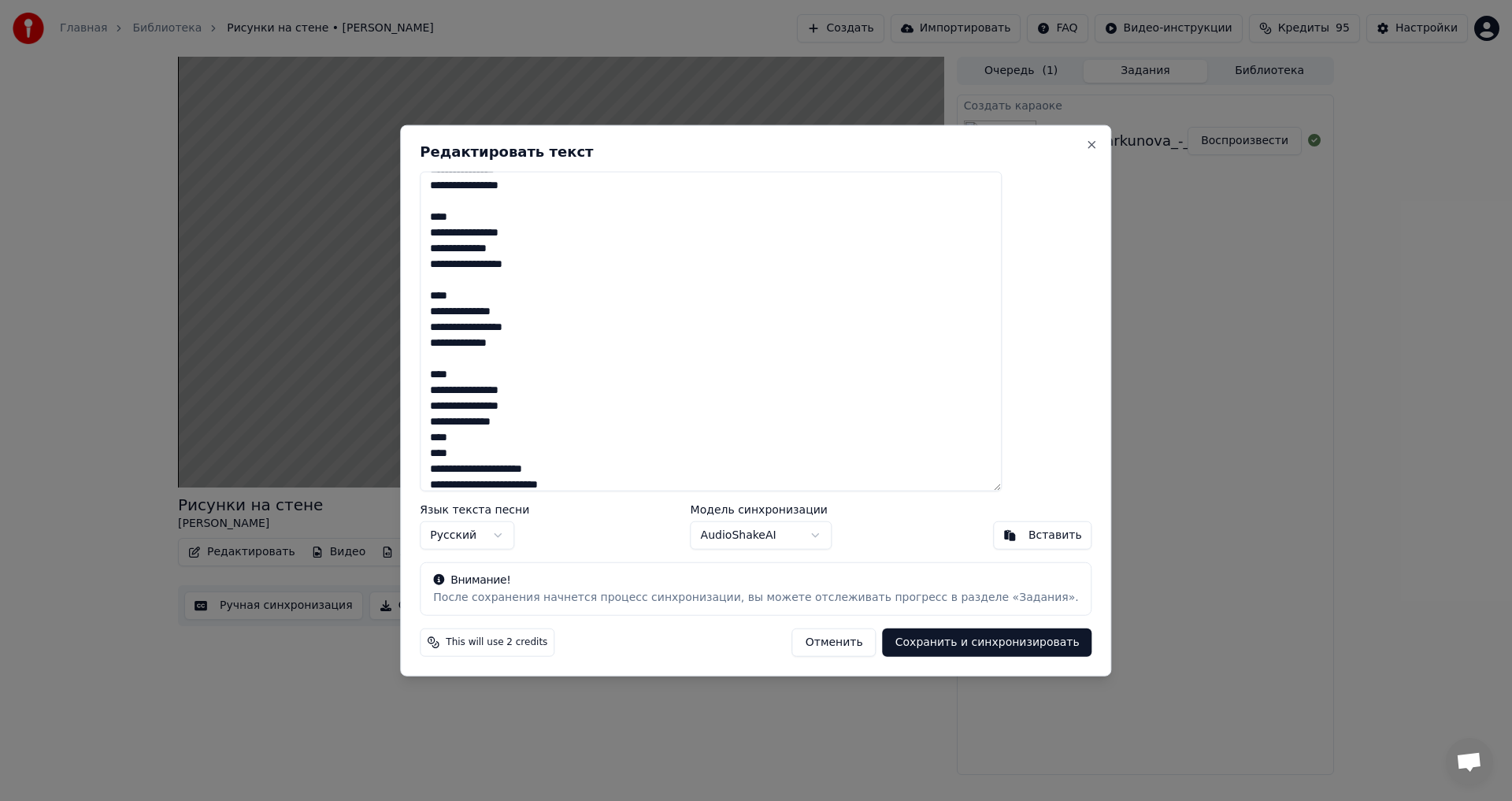
click at [577, 423] on textarea at bounding box center [711, 331] width 583 height 321
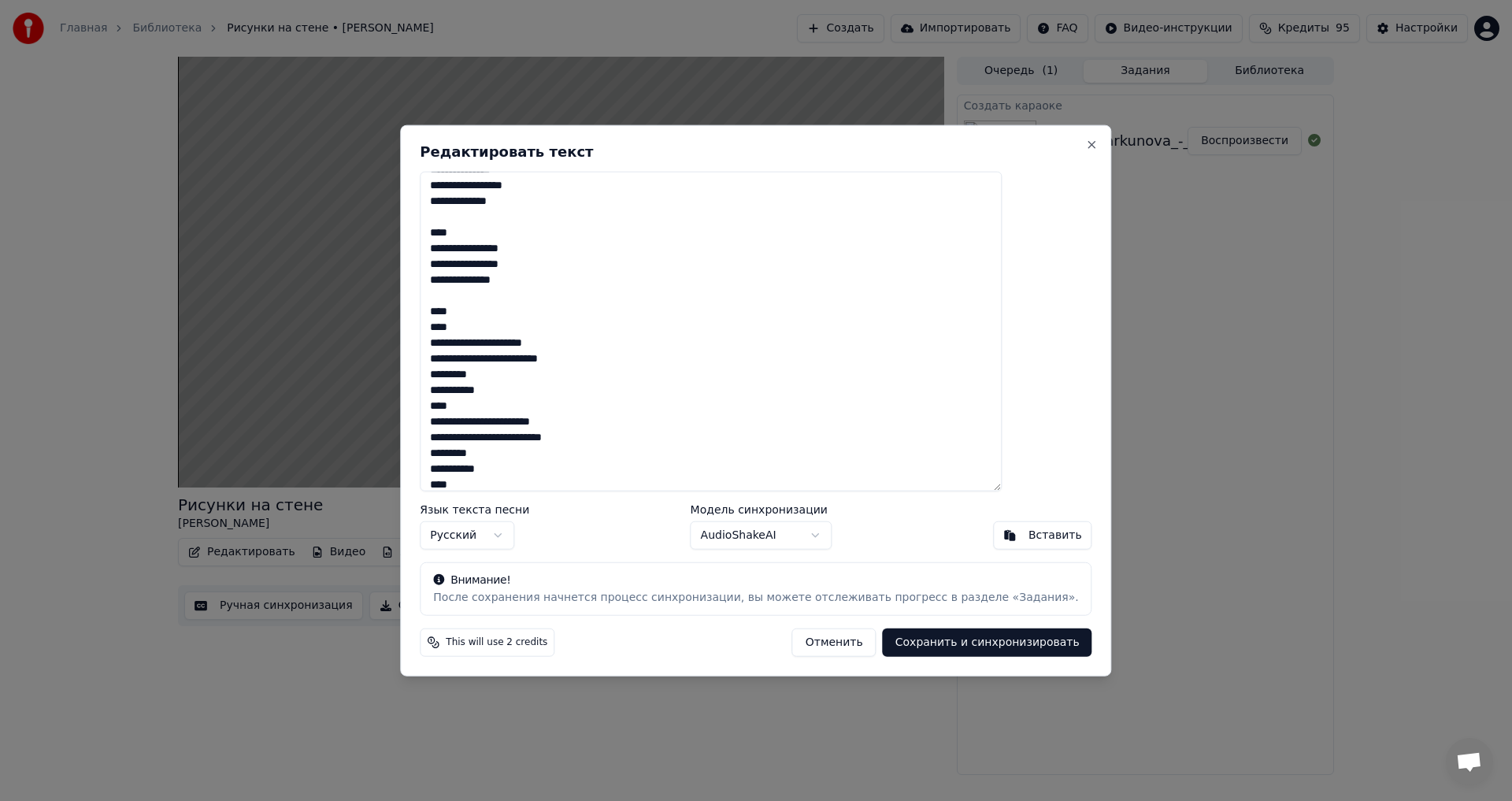
scroll to position [394, 0]
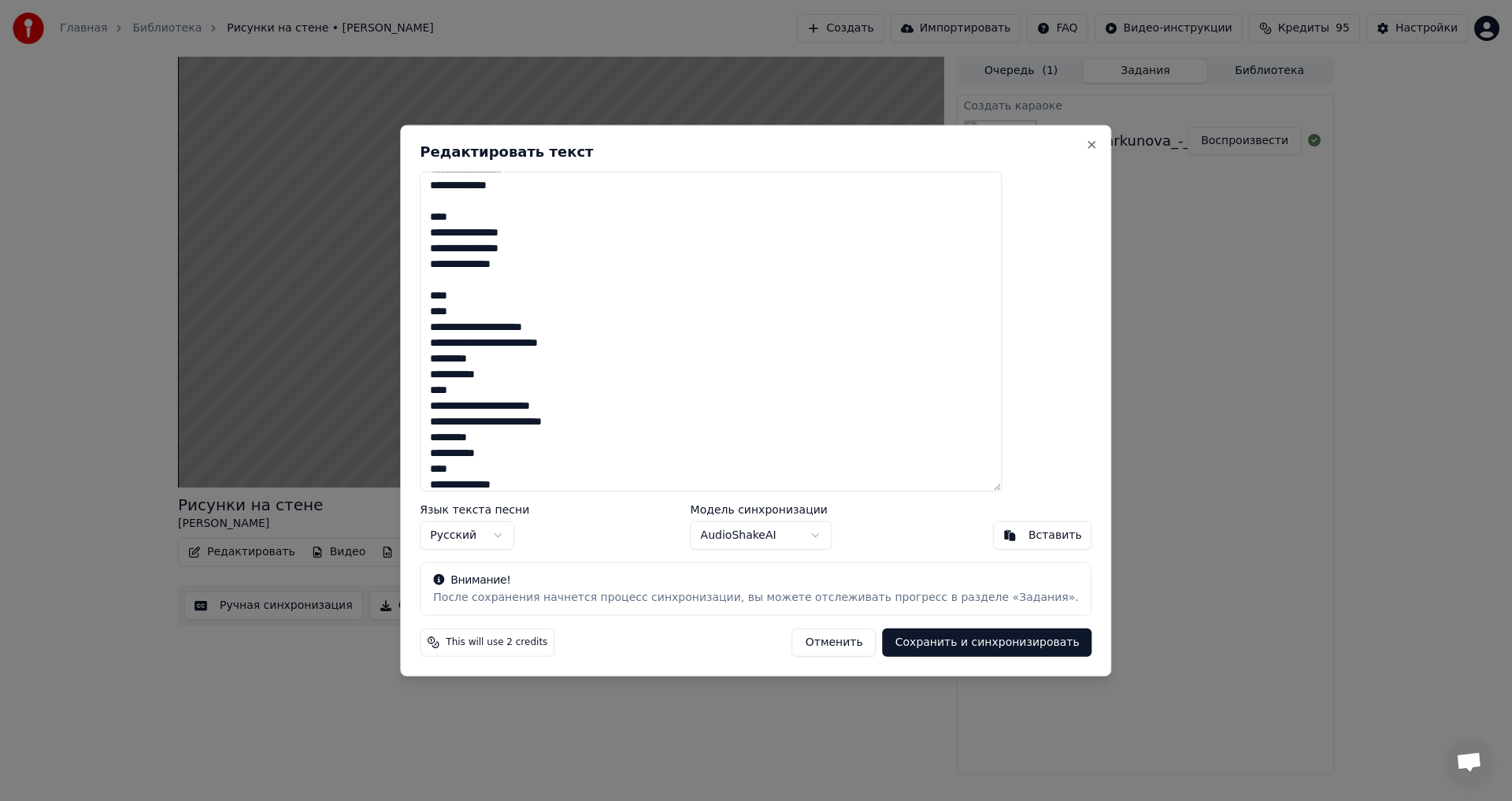
click at [549, 377] on textarea at bounding box center [711, 331] width 583 height 321
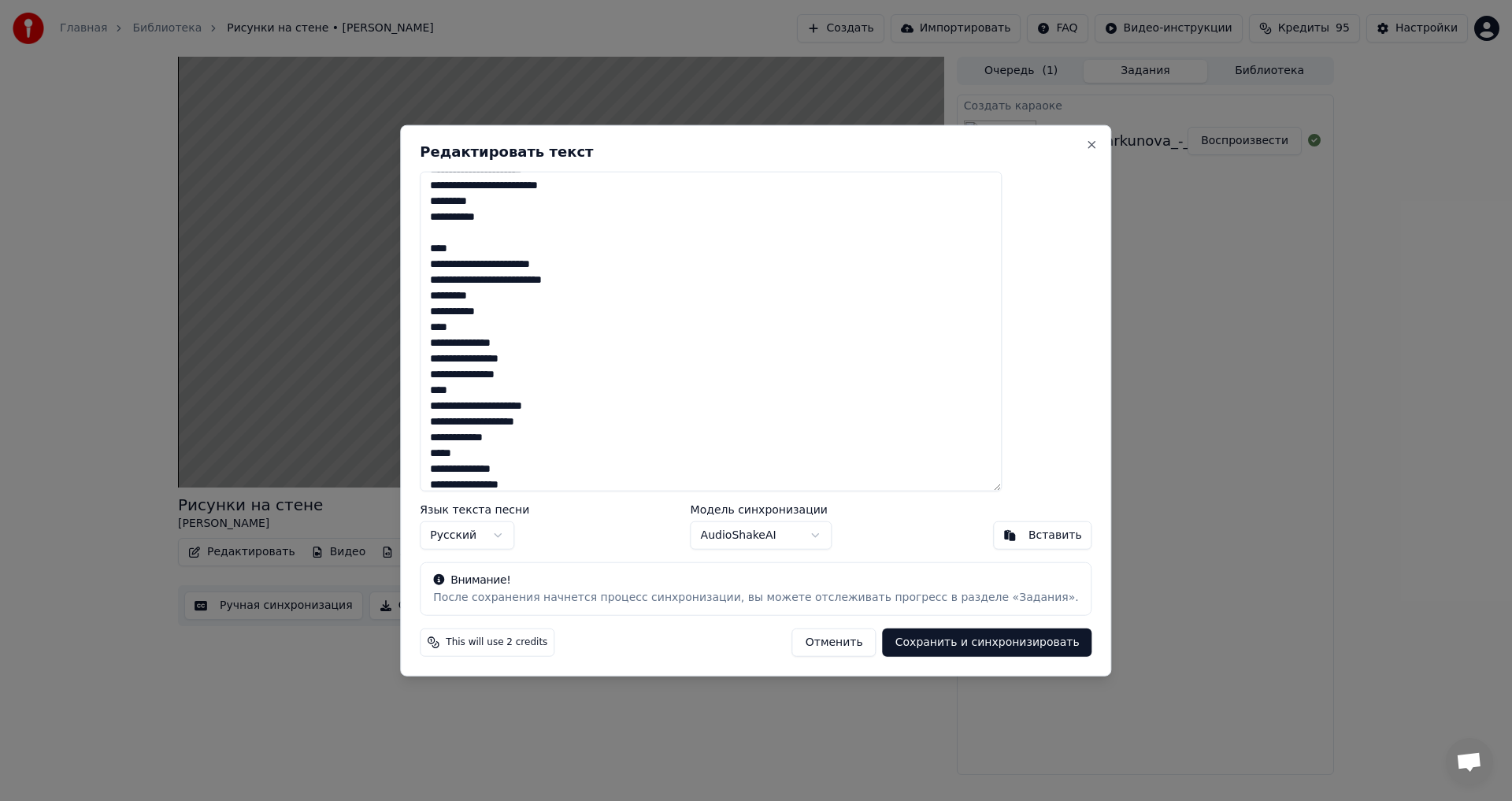
click at [551, 312] on textarea at bounding box center [711, 331] width 583 height 321
click at [583, 399] on textarea at bounding box center [711, 331] width 583 height 321
click at [576, 390] on textarea at bounding box center [711, 331] width 583 height 321
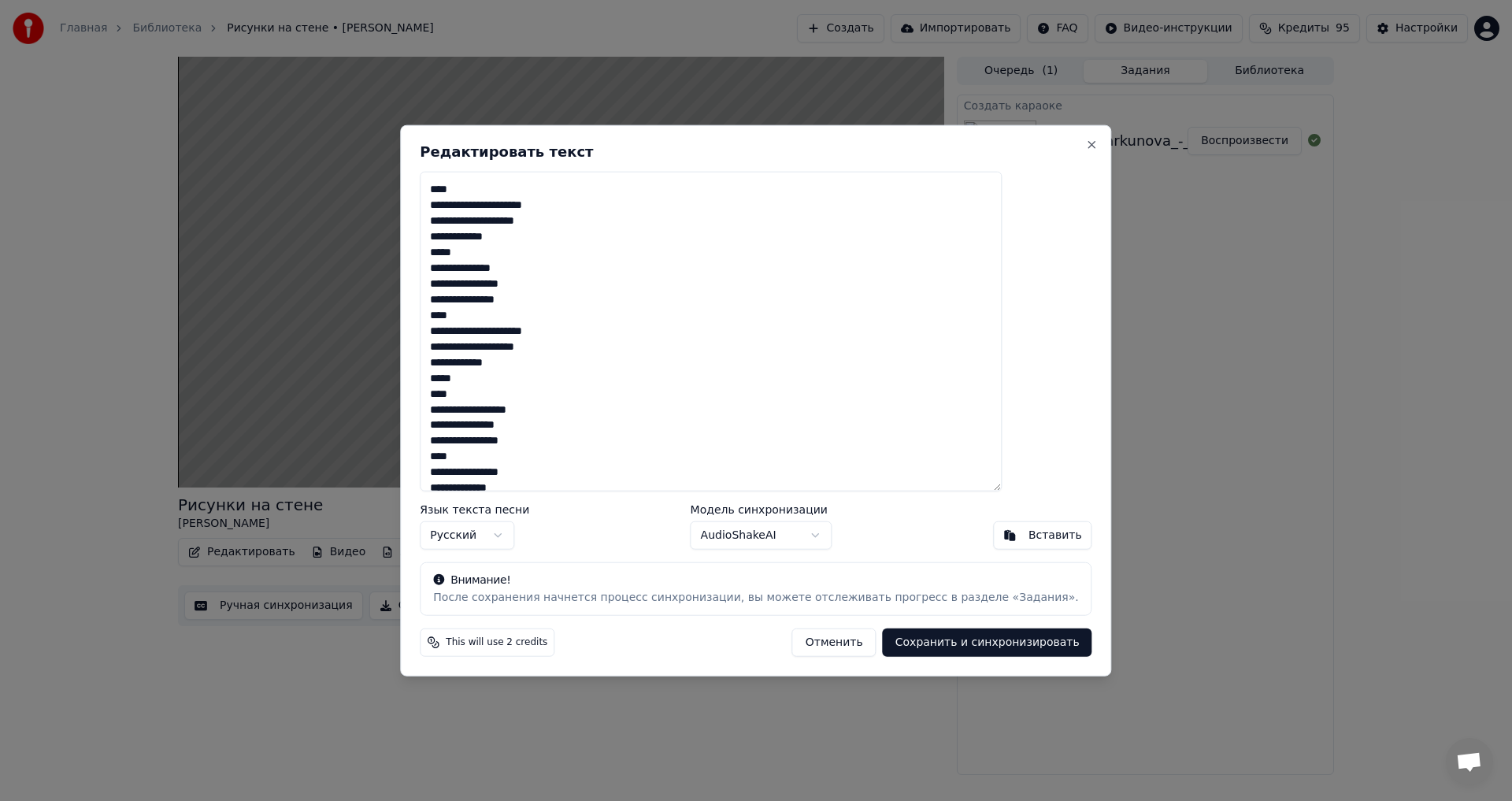
scroll to position [788, 0]
click at [563, 235] on textarea at bounding box center [711, 331] width 583 height 321
click at [565, 252] on textarea at bounding box center [711, 331] width 583 height 321
click at [572, 245] on textarea at bounding box center [711, 331] width 583 height 321
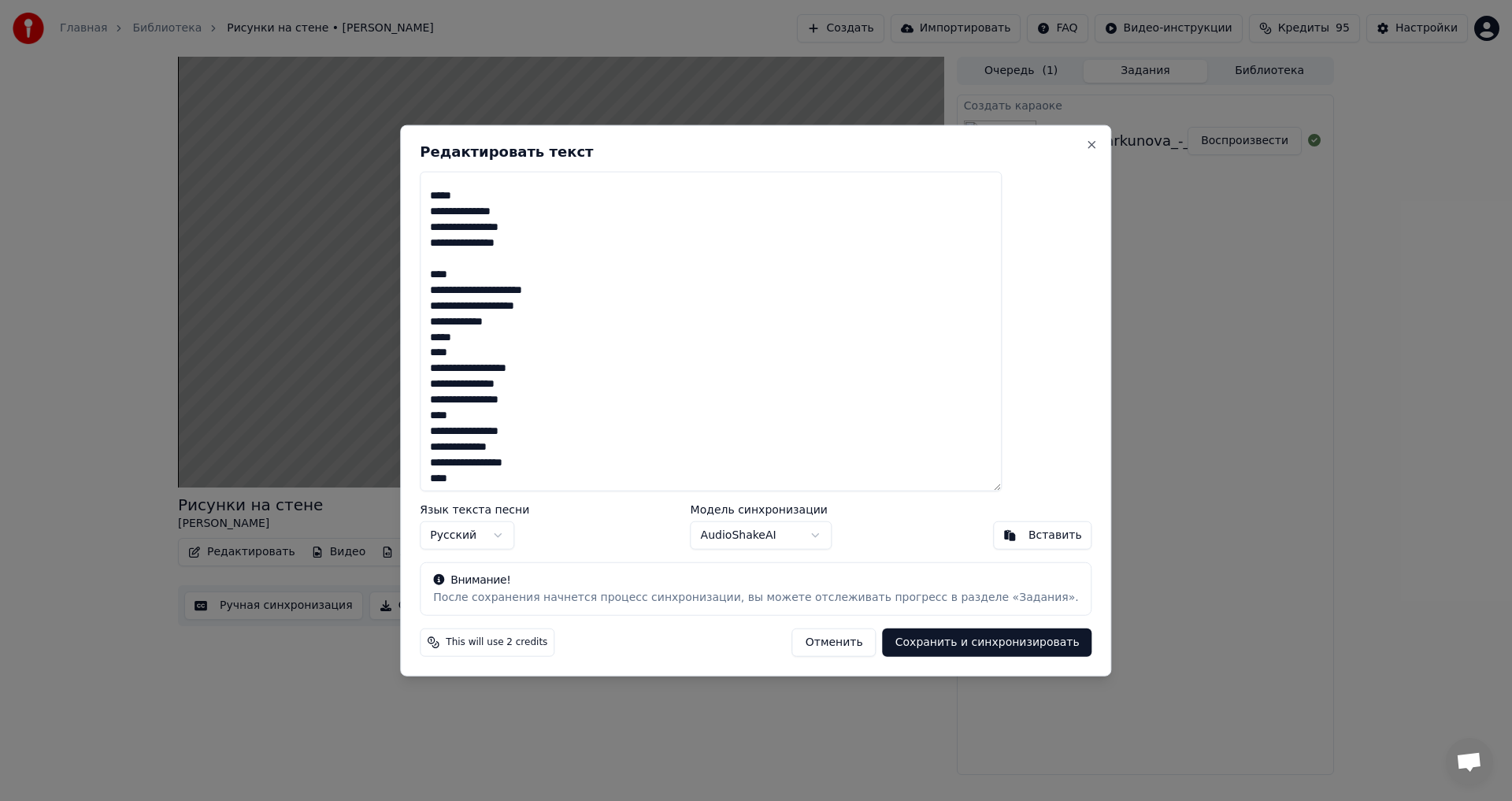
scroll to position [935, 0]
click at [554, 247] on textarea at bounding box center [711, 331] width 583 height 321
click at [583, 275] on textarea at bounding box center [711, 331] width 583 height 321
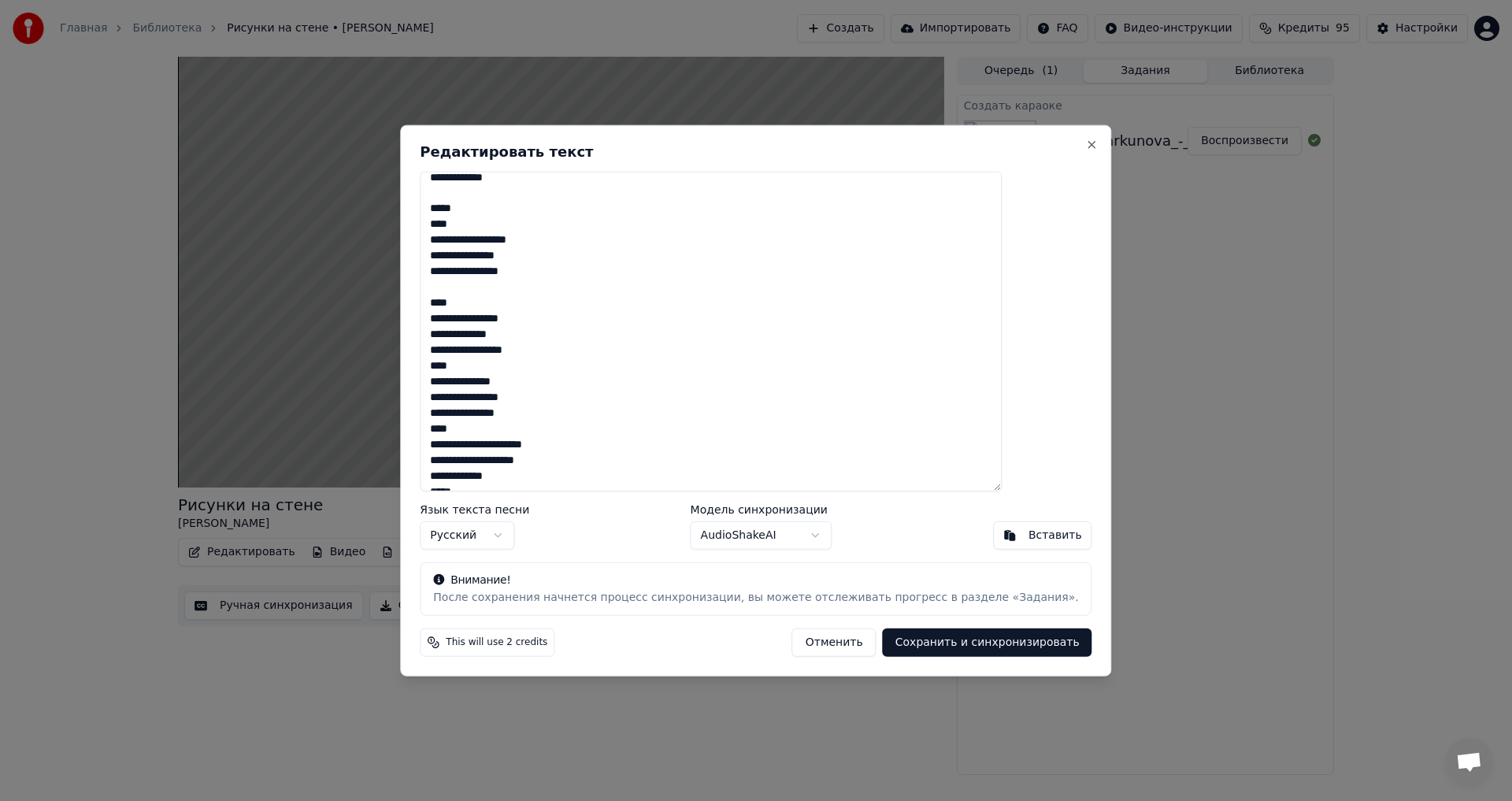
scroll to position [1017, 0]
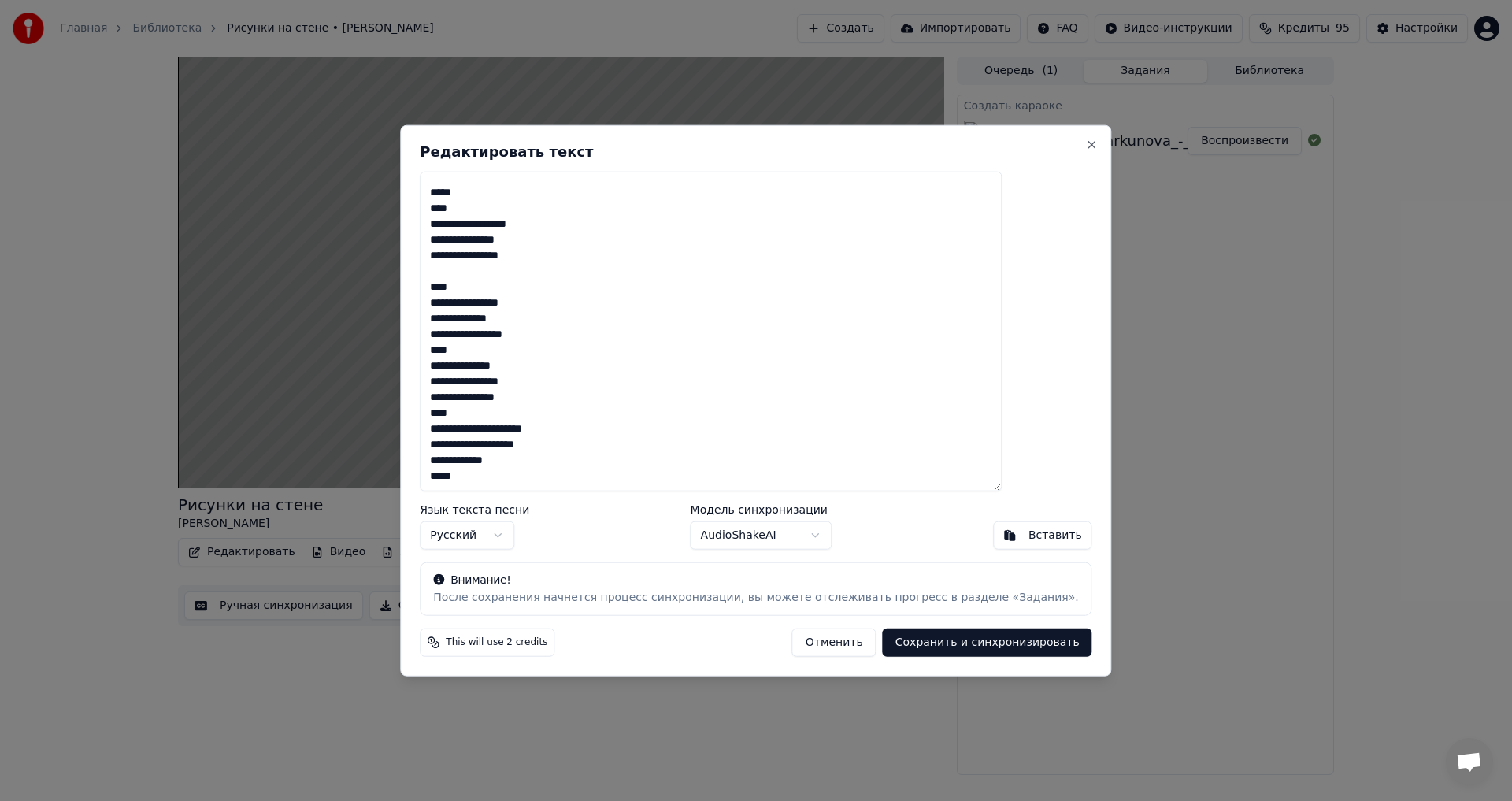
click at [571, 348] on textarea at bounding box center [711, 331] width 583 height 321
click at [590, 338] on textarea at bounding box center [711, 331] width 583 height 321
click at [571, 399] on textarea at bounding box center [711, 331] width 583 height 321
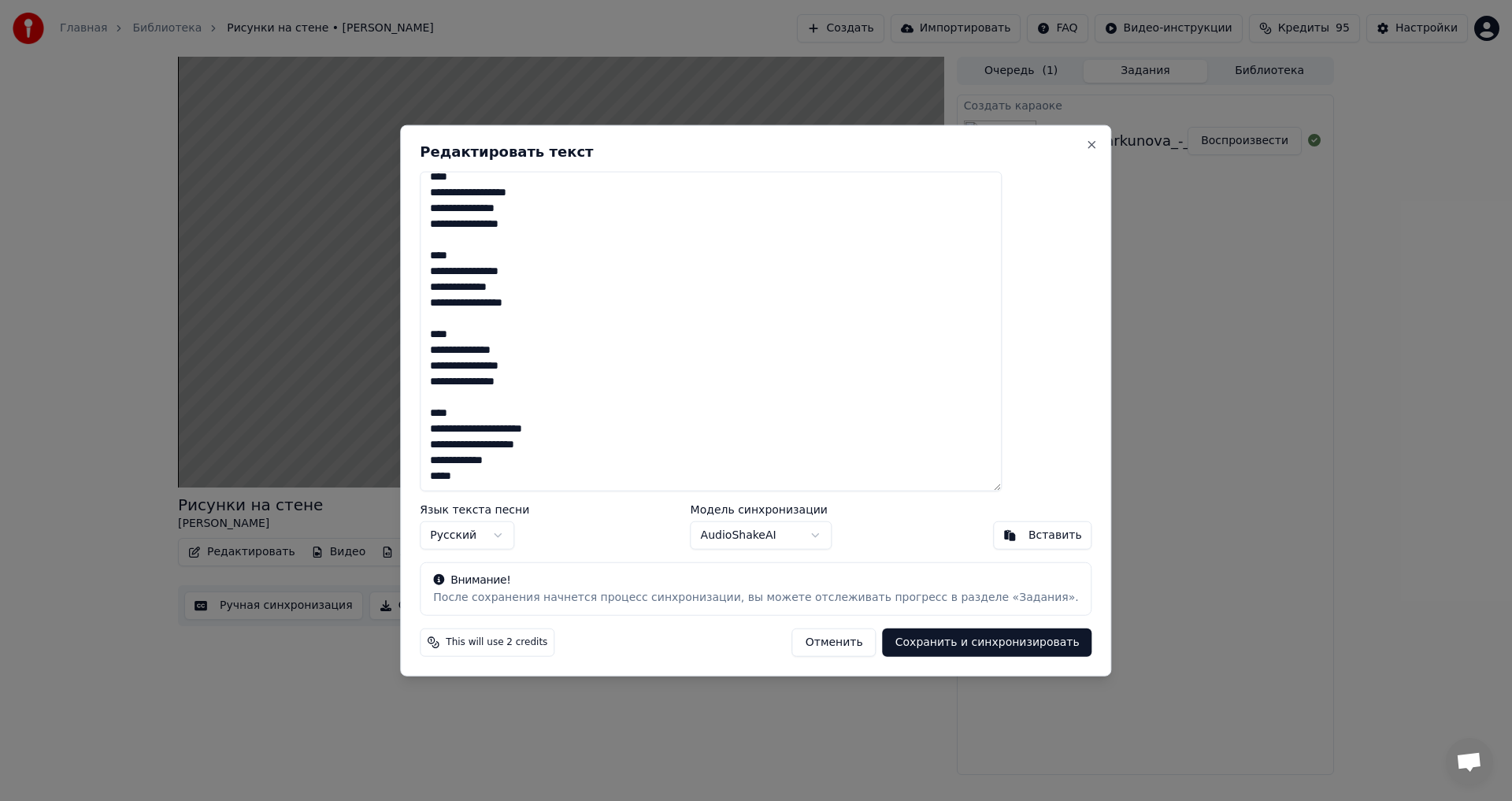
click at [569, 461] on textarea at bounding box center [711, 331] width 583 height 321
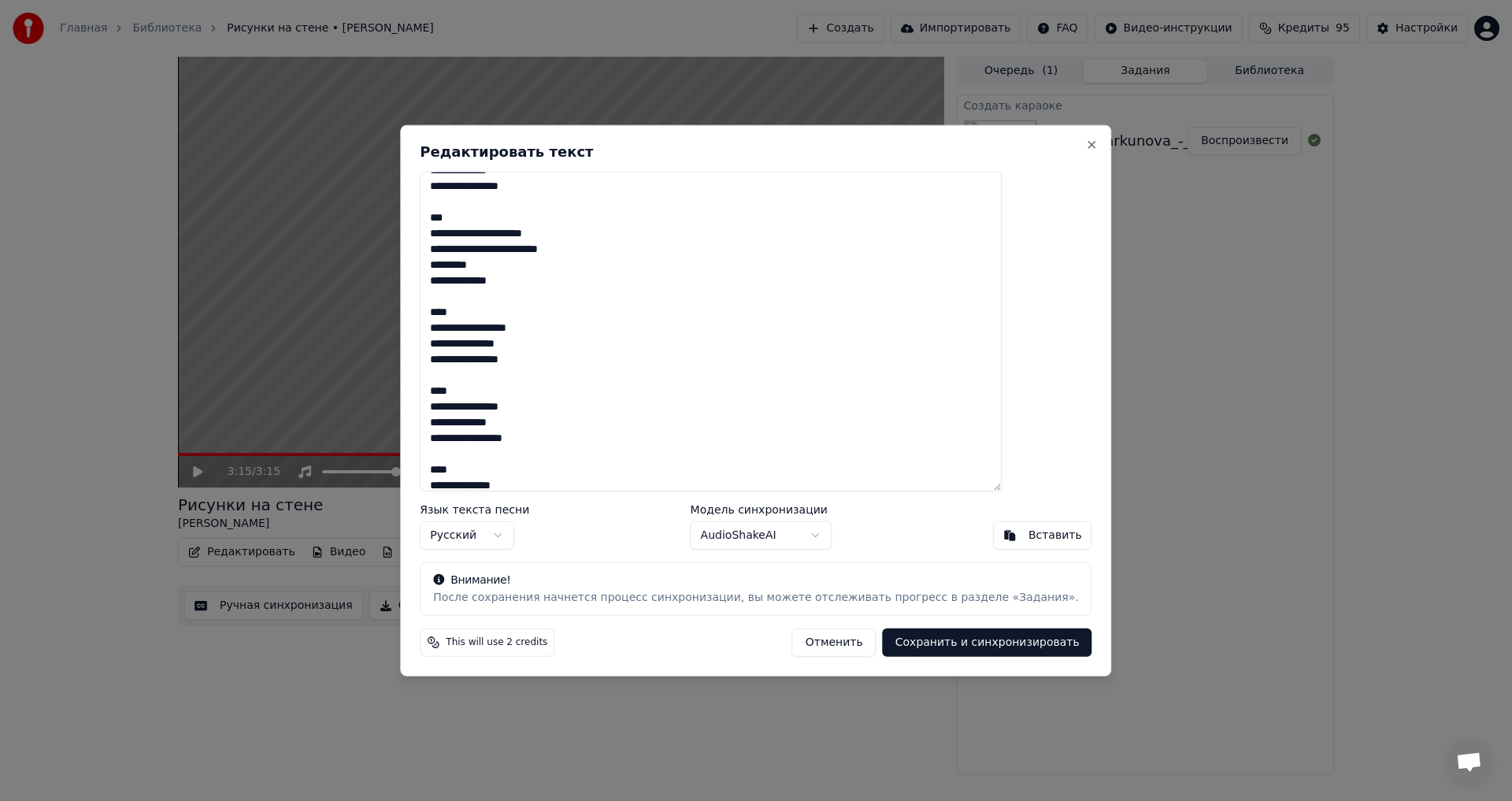
scroll to position [0, 0]
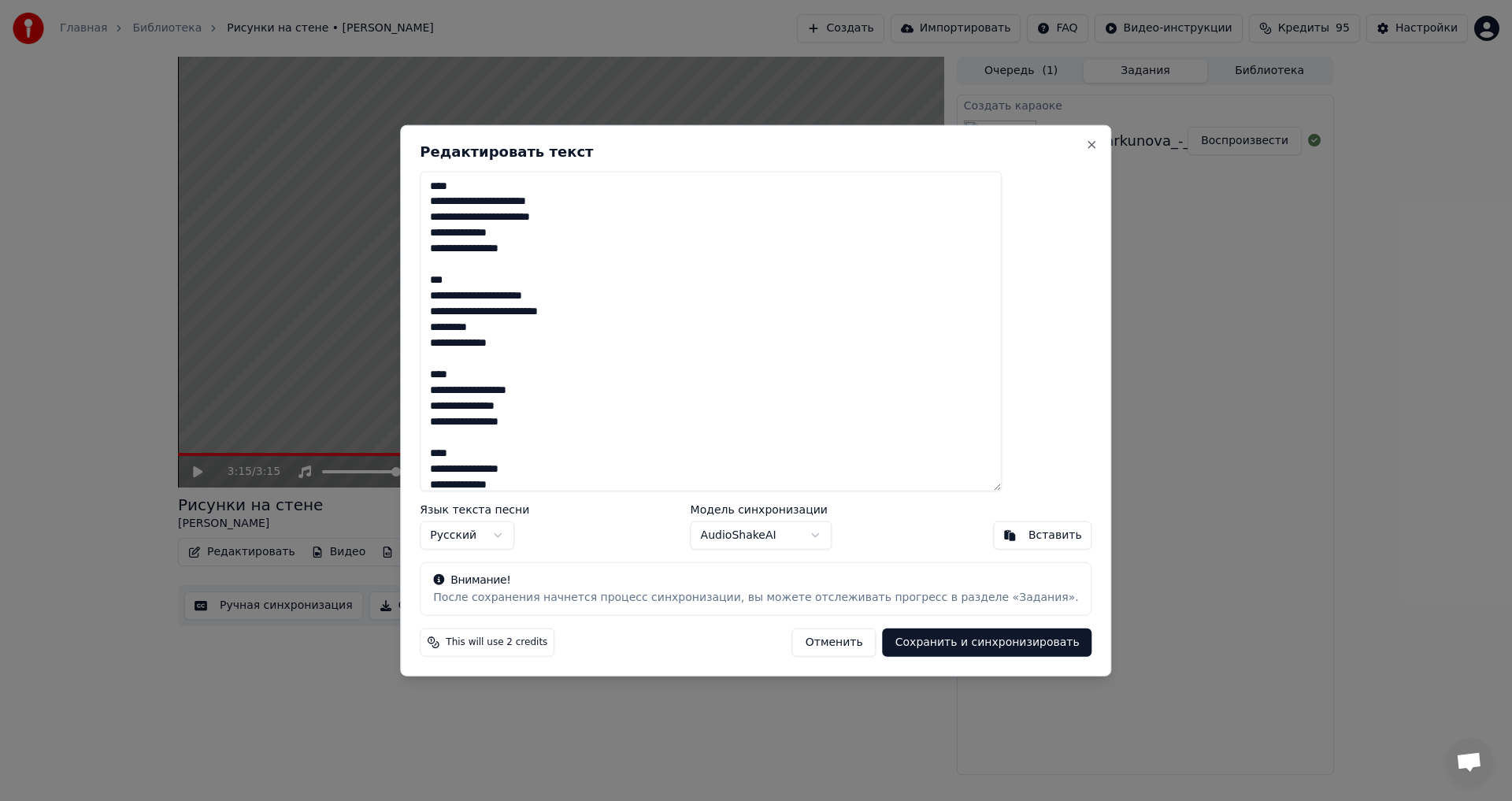
type textarea "**********"
click at [921, 641] on button "Сохранить и синхронизировать" at bounding box center [987, 642] width 209 height 28
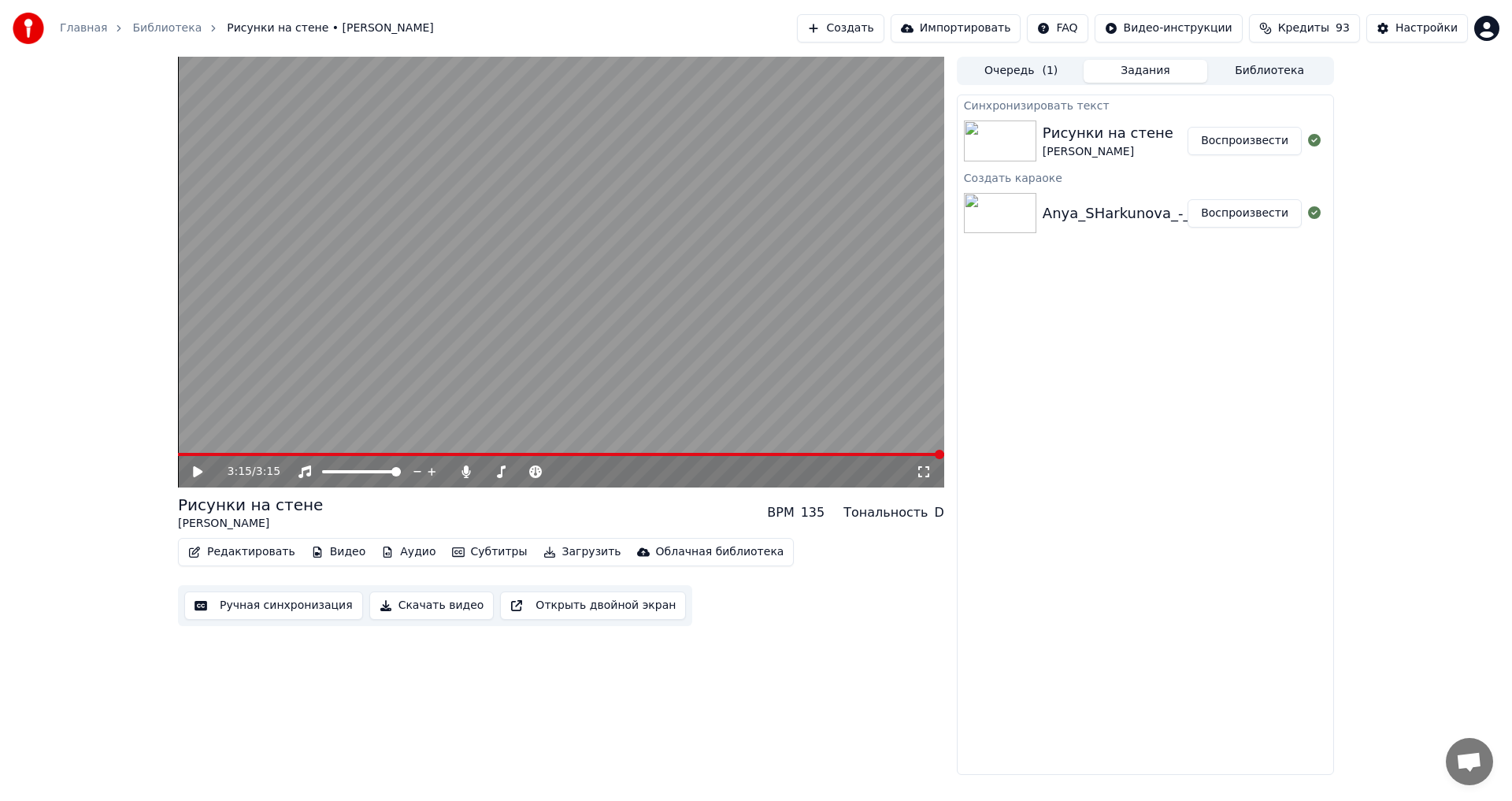
click at [198, 471] on icon at bounding box center [197, 472] width 9 height 11
click at [728, 455] on span at bounding box center [561, 454] width 766 height 3
click at [739, 453] on span at bounding box center [561, 454] width 766 height 3
click at [753, 454] on span at bounding box center [561, 454] width 766 height 3
click at [765, 454] on span at bounding box center [561, 454] width 766 height 3
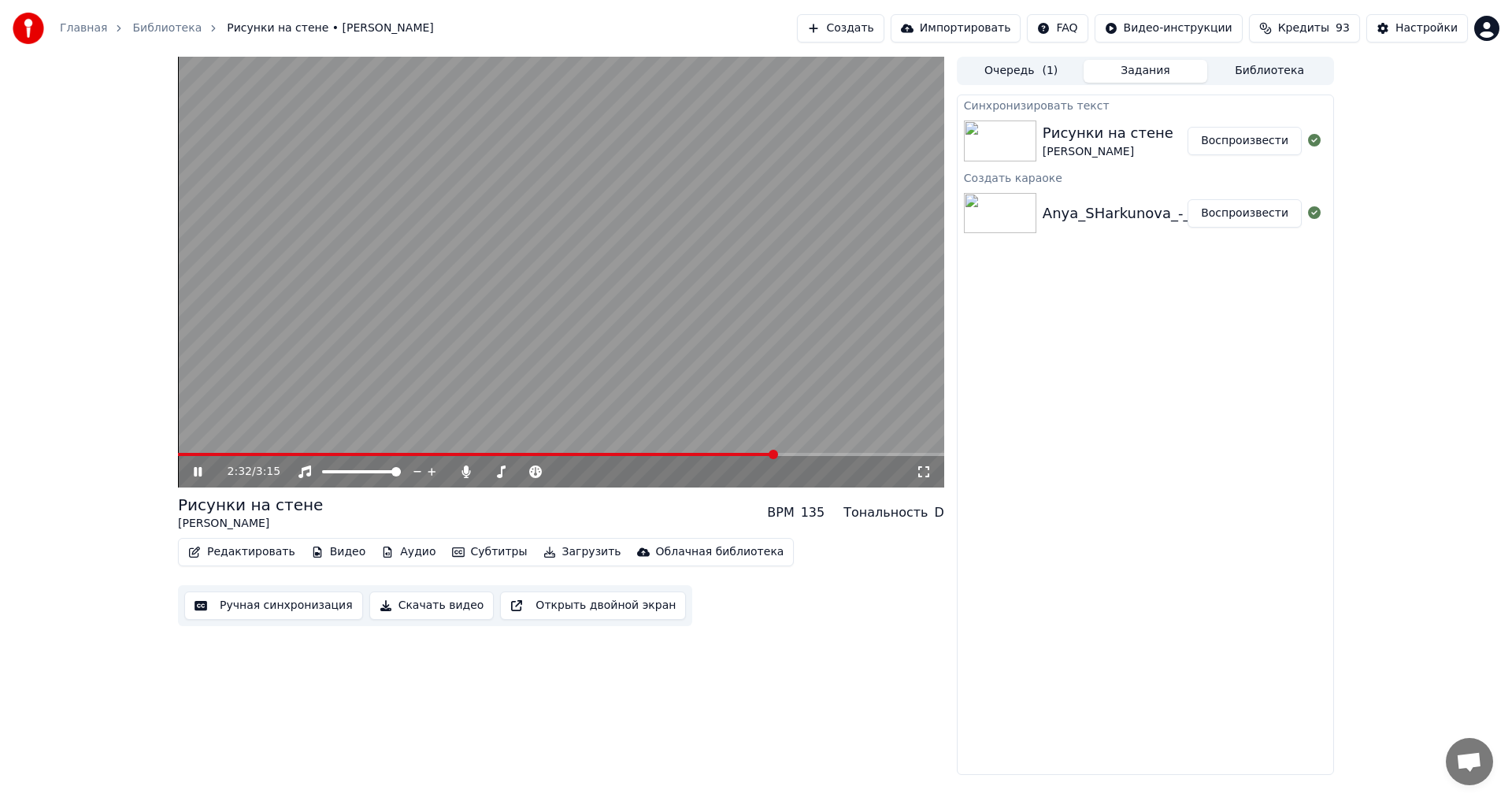
click at [789, 454] on span at bounding box center [561, 454] width 766 height 3
click at [484, 475] on span at bounding box center [488, 472] width 9 height 9
click at [1030, 605] on div "Синхронизировать текст Рисунки на стене [PERSON_NAME] Воспроизвести Создать кар…" at bounding box center [1145, 435] width 377 height 680
click at [194, 468] on icon at bounding box center [209, 472] width 37 height 13
click at [570, 557] on button "Загрузить" at bounding box center [582, 553] width 90 height 22
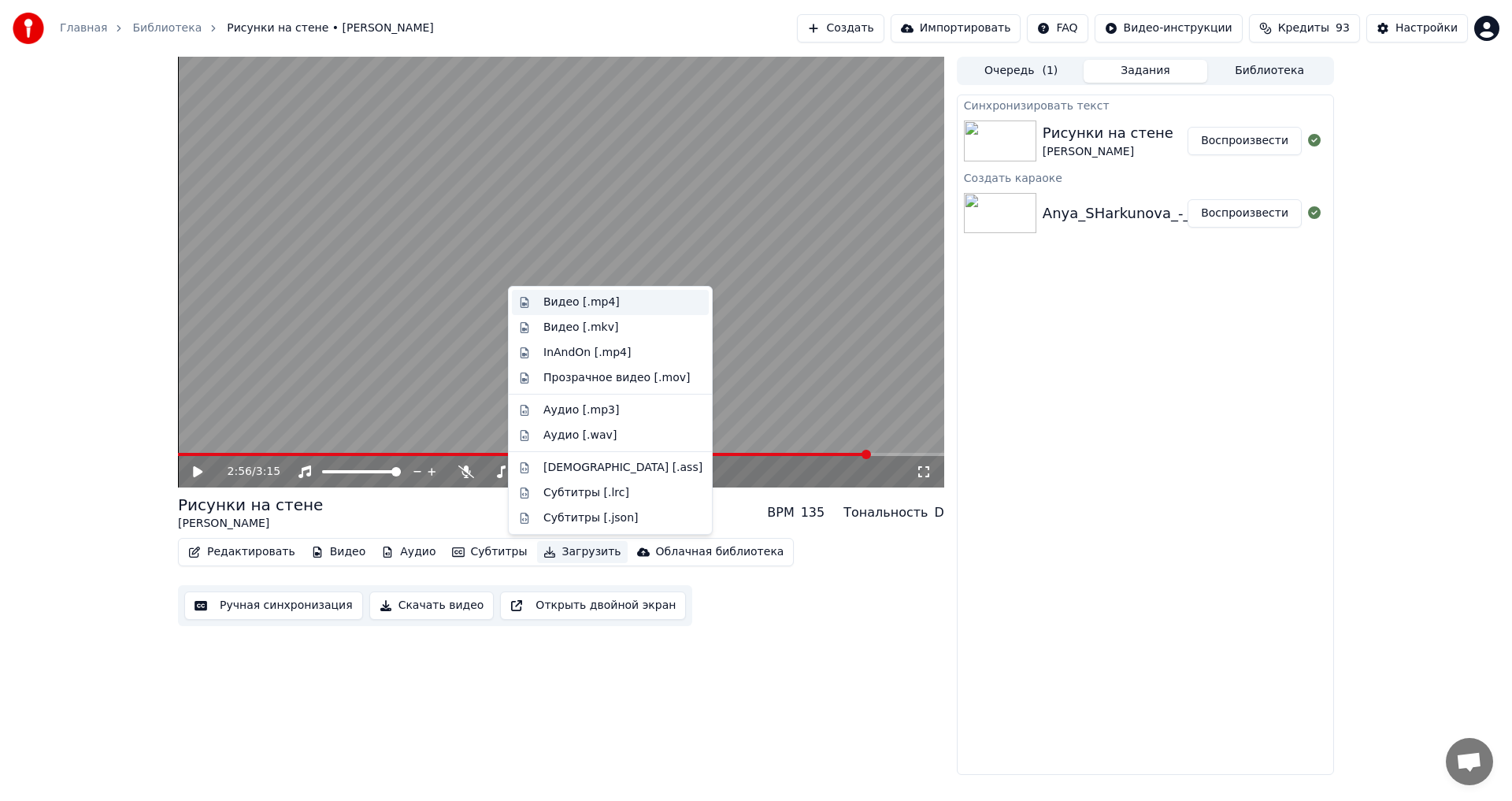
click at [569, 306] on div "Видео [.mp4]" at bounding box center [582, 302] width 77 height 16
